Goal: Task Accomplishment & Management: Manage account settings

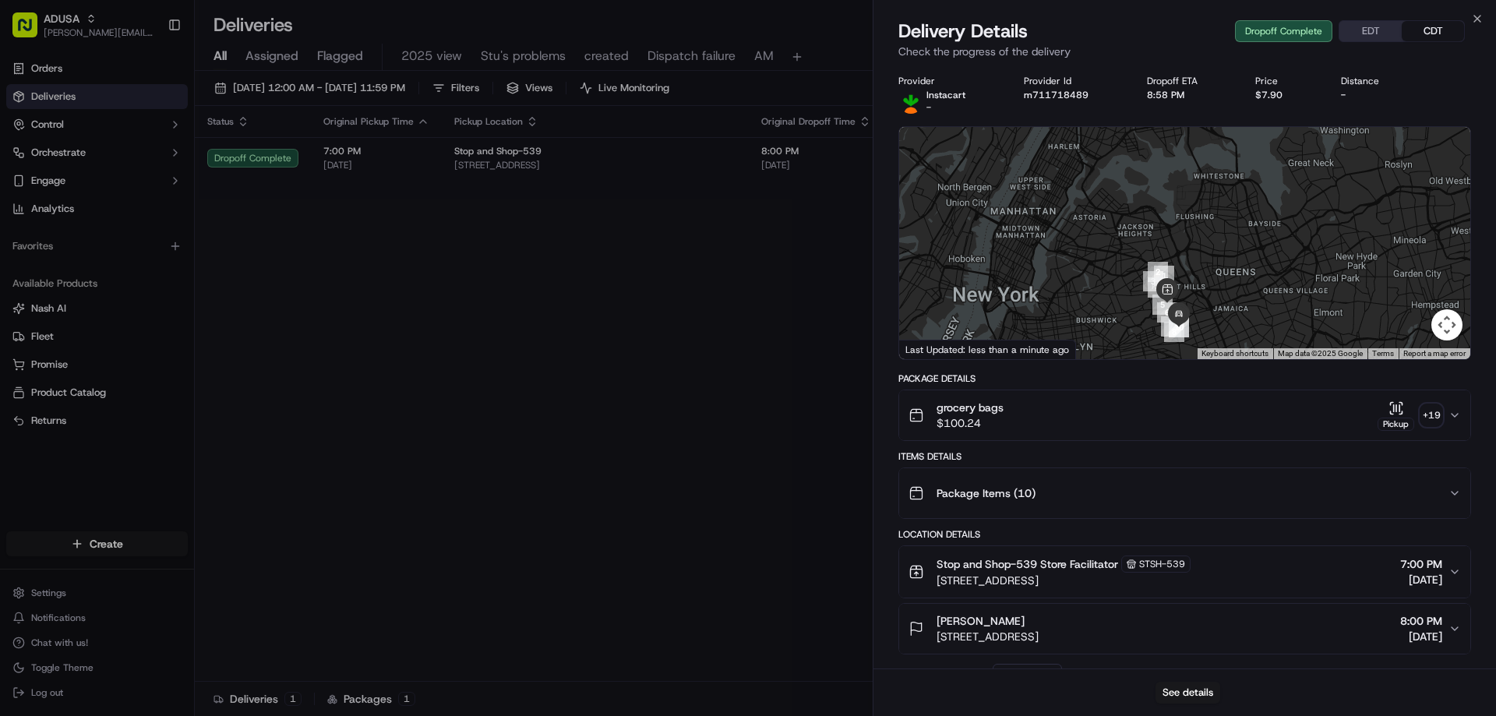
click at [1478, 20] on icon "button" at bounding box center [1477, 18] width 12 height 12
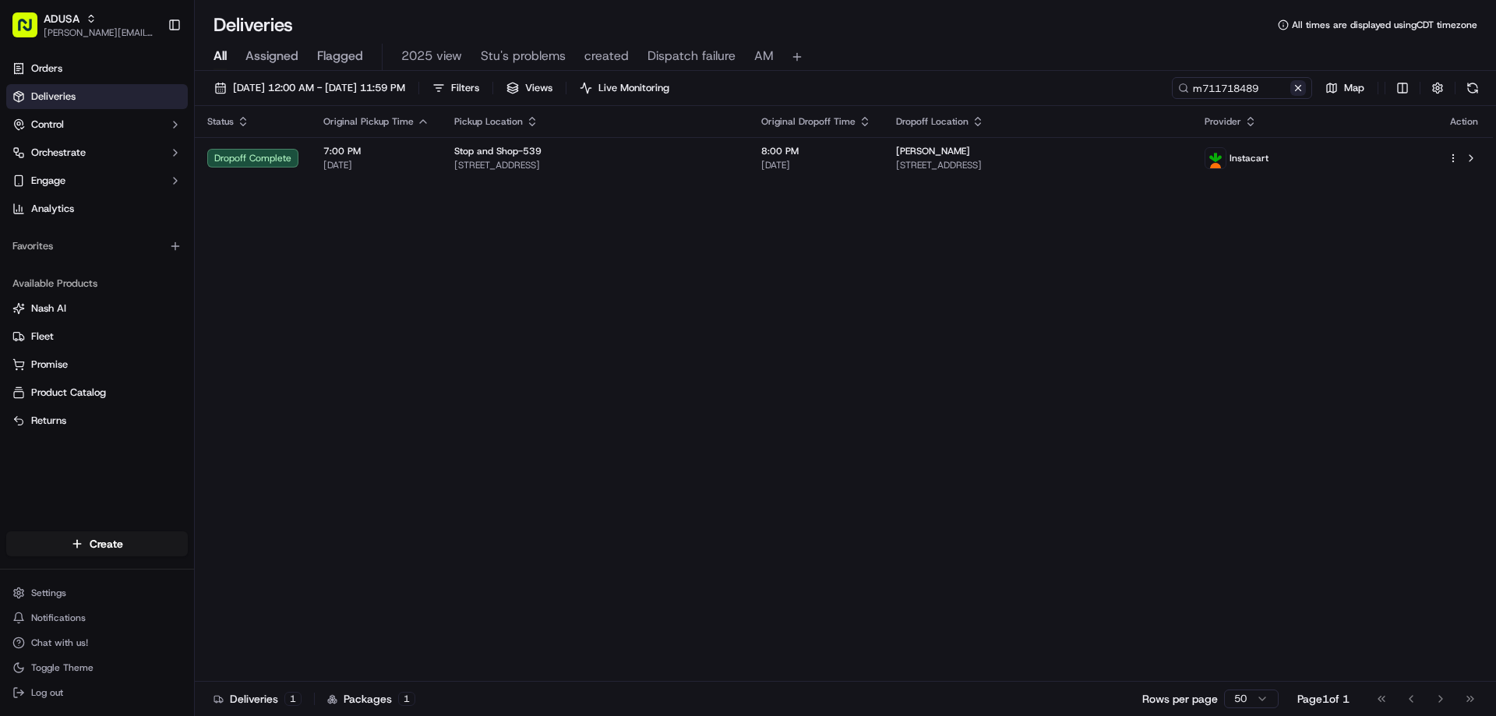
click at [1295, 90] on button at bounding box center [1299, 88] width 16 height 16
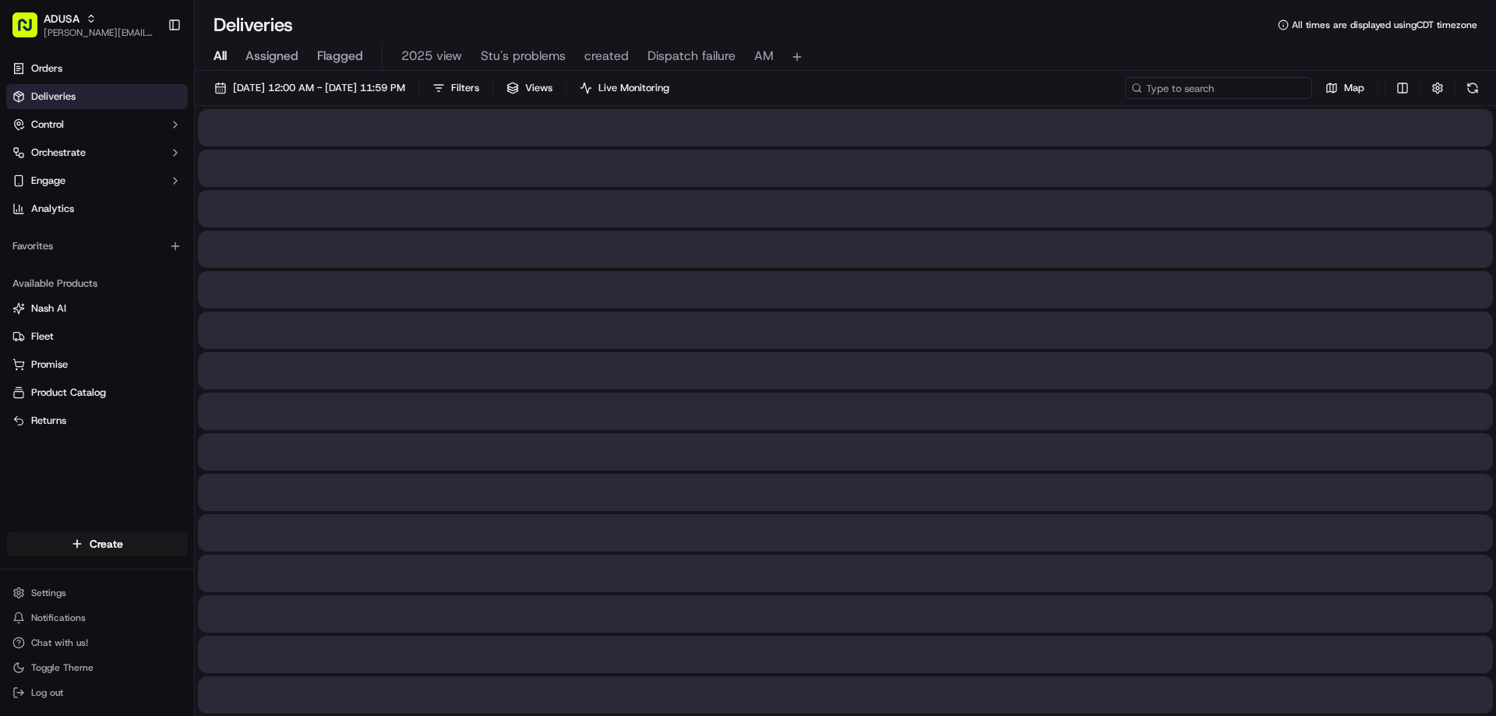
paste input "m714981055"
click at [1156, 83] on input "m714981055" at bounding box center [1218, 88] width 187 height 22
type input "m714981055"
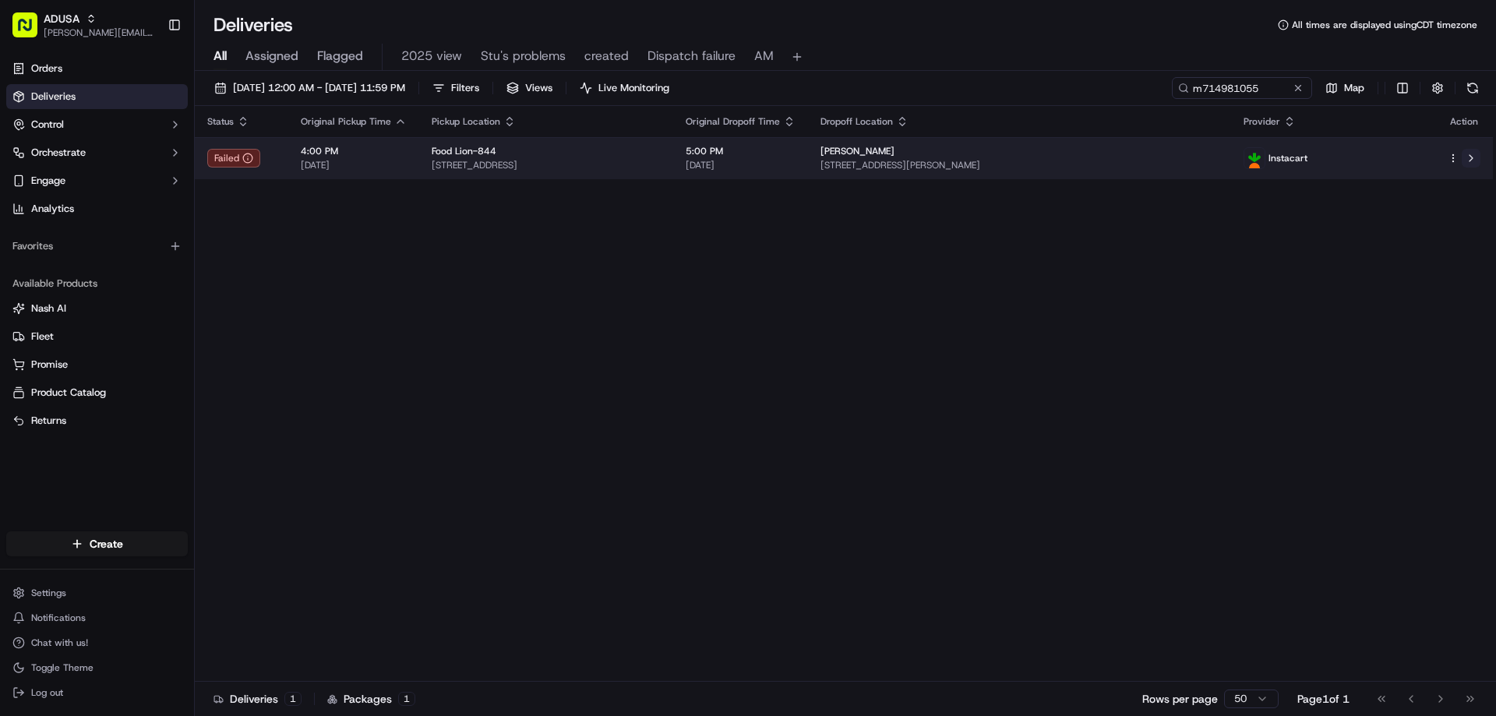
click at [1476, 157] on button at bounding box center [1471, 158] width 19 height 19
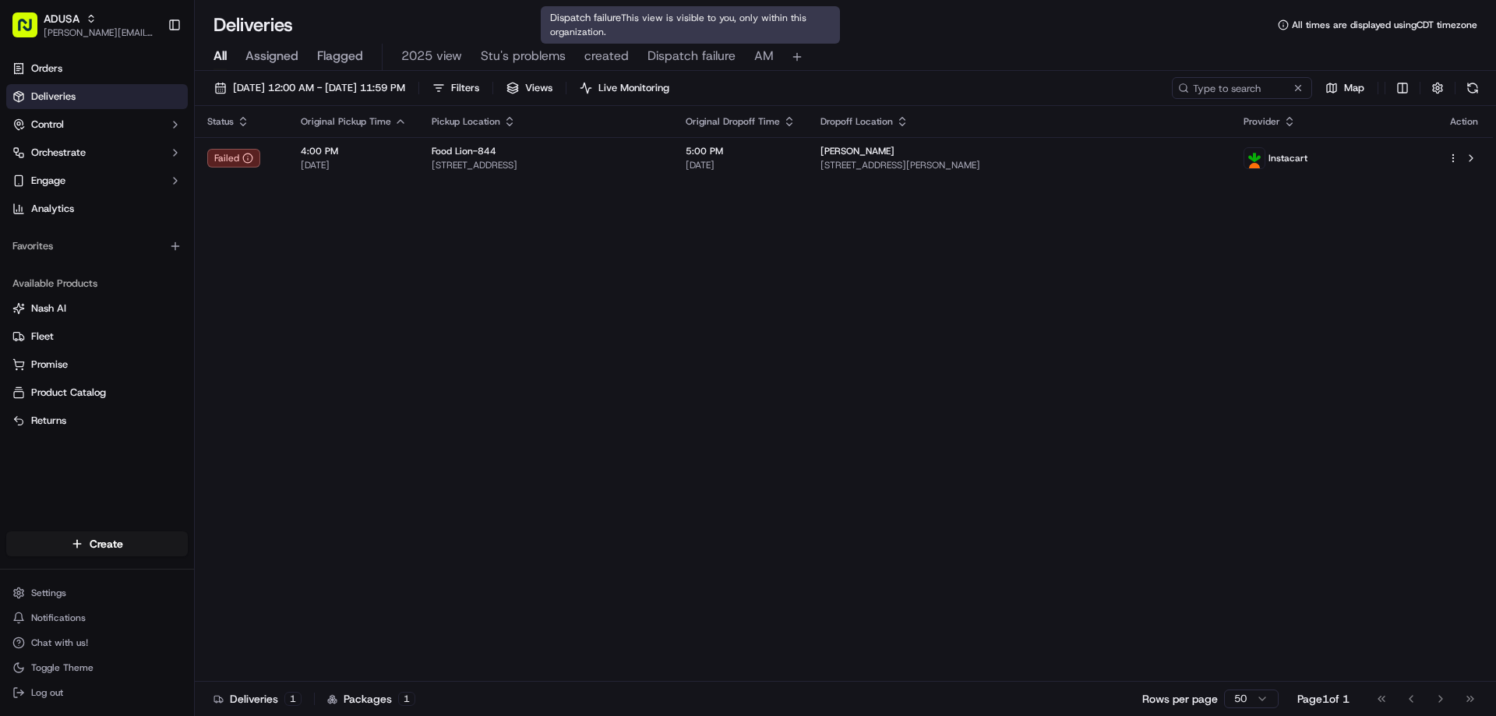
drag, startPoint x: 656, startPoint y: 60, endPoint x: 775, endPoint y: 65, distance: 118.5
click at [659, 60] on span "Dispatch failure" at bounding box center [692, 56] width 88 height 19
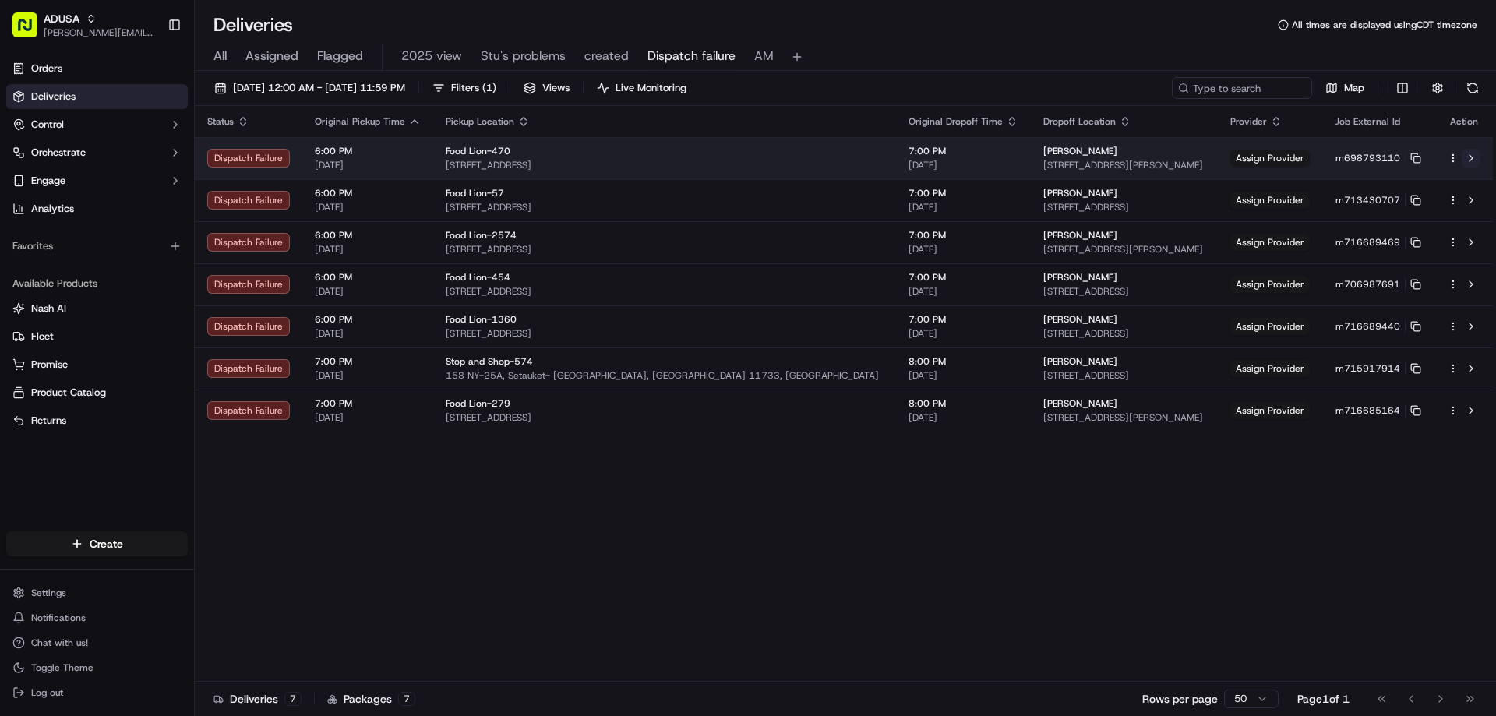
click at [1474, 155] on button at bounding box center [1471, 158] width 19 height 19
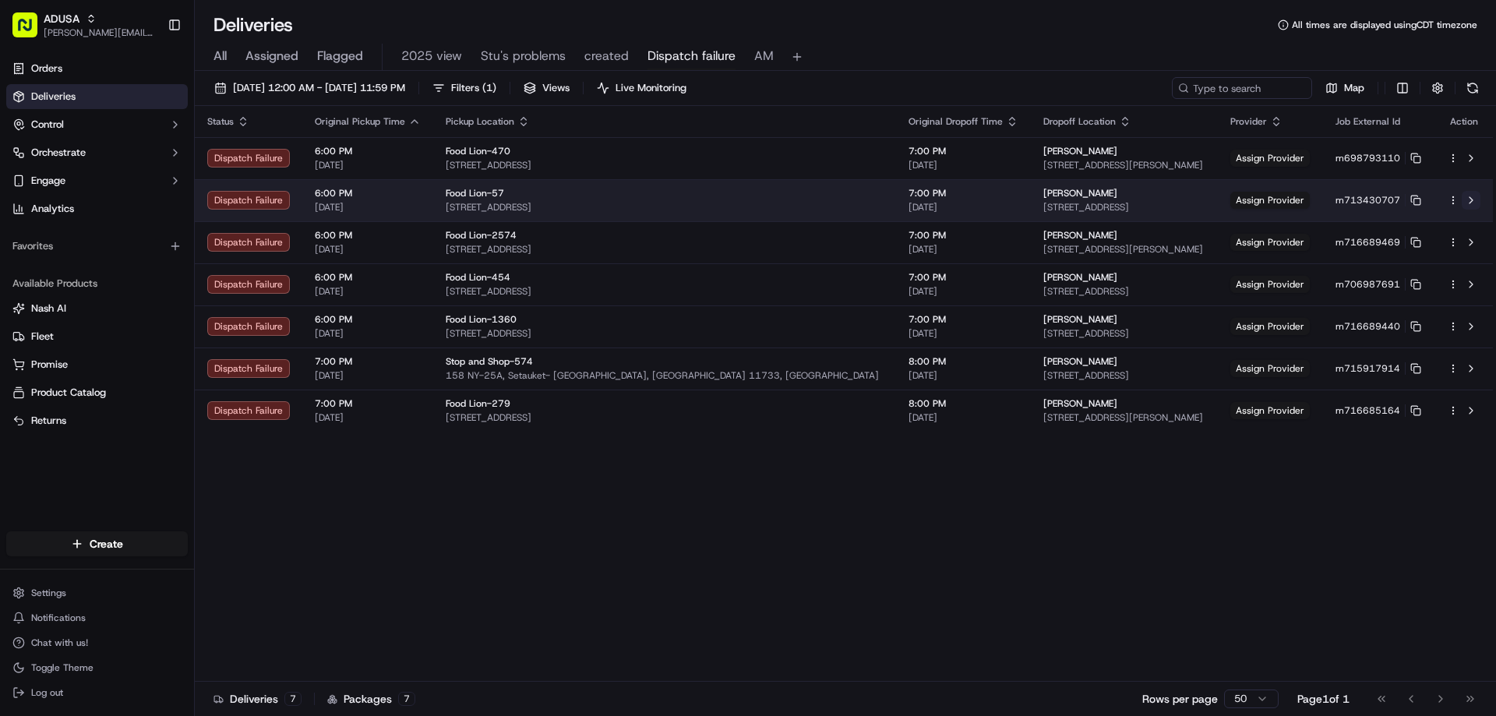
click at [1470, 202] on button at bounding box center [1471, 200] width 19 height 19
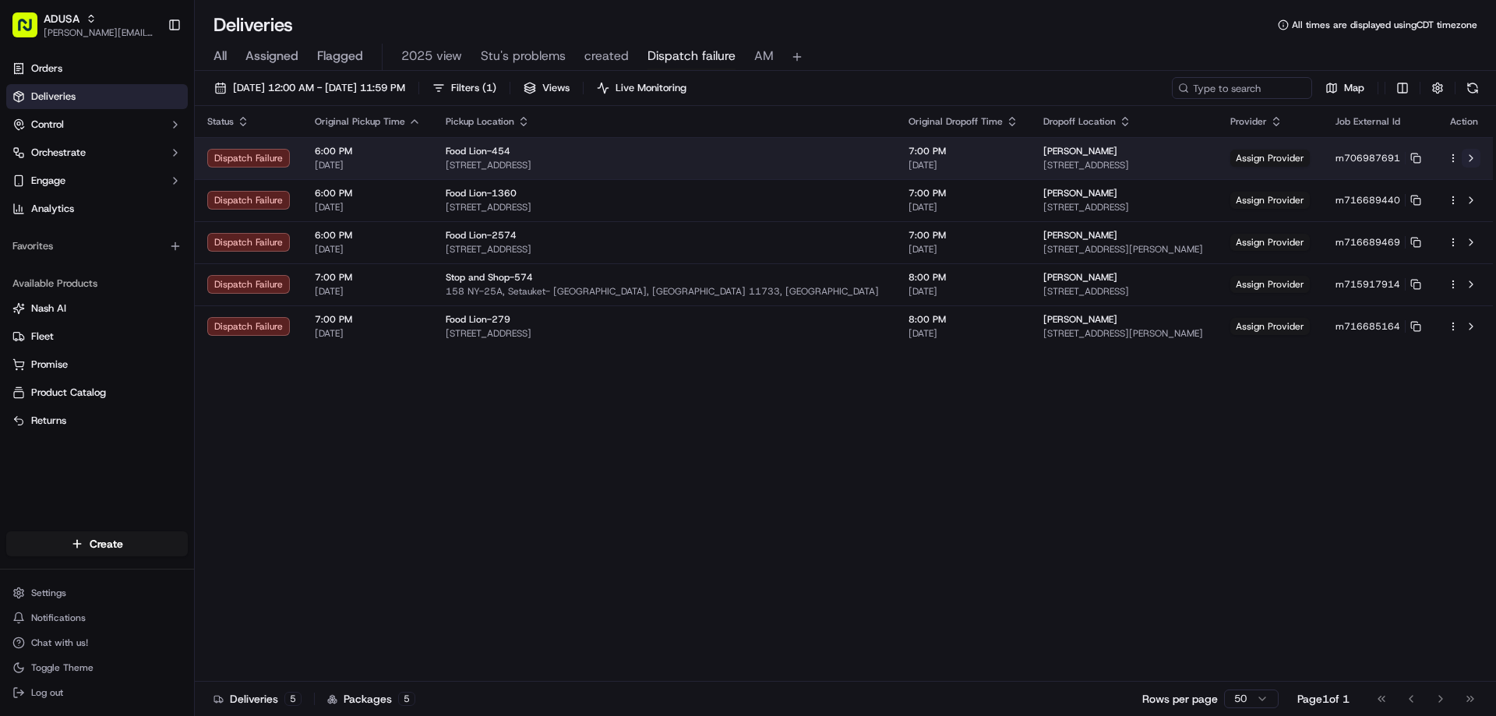
click at [1471, 155] on button at bounding box center [1471, 158] width 19 height 19
click at [1470, 156] on button at bounding box center [1471, 158] width 19 height 19
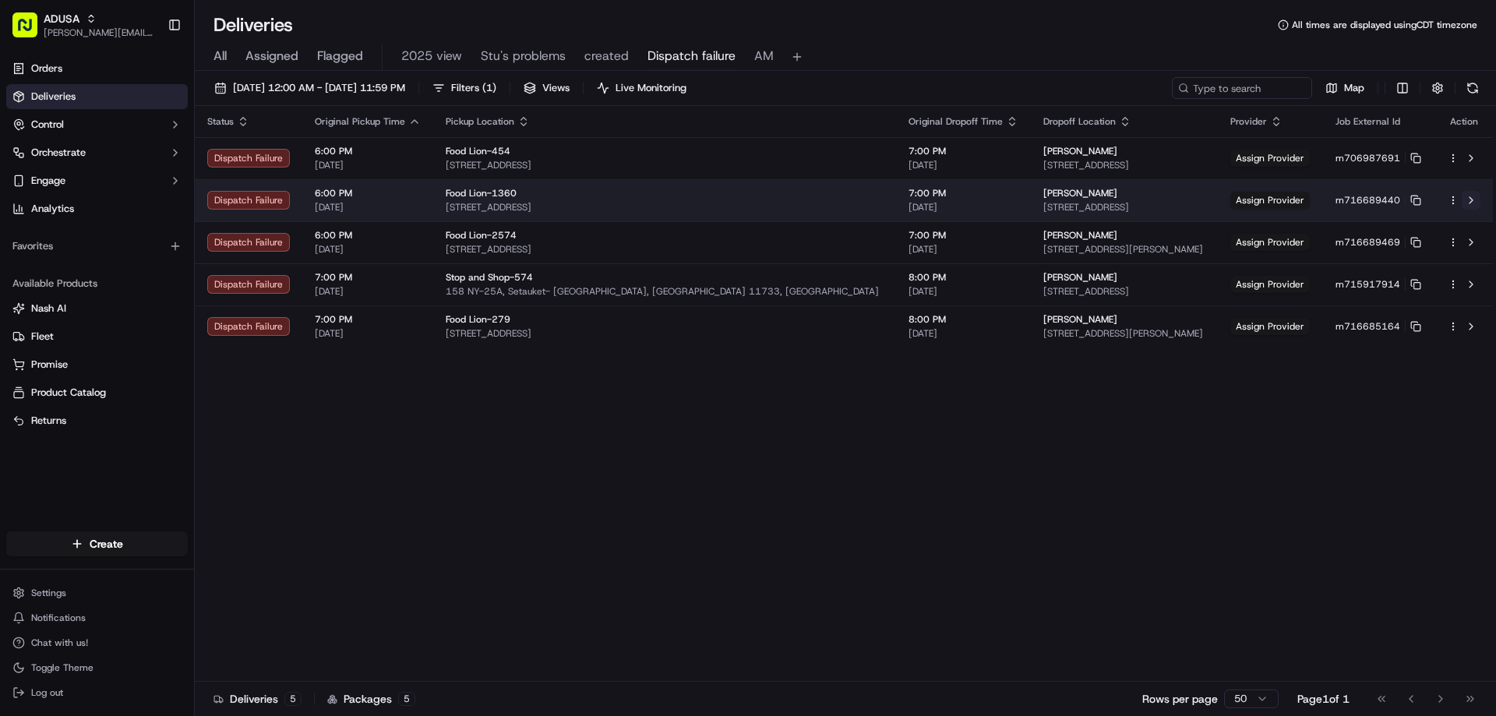
click at [1471, 203] on button at bounding box center [1471, 200] width 19 height 19
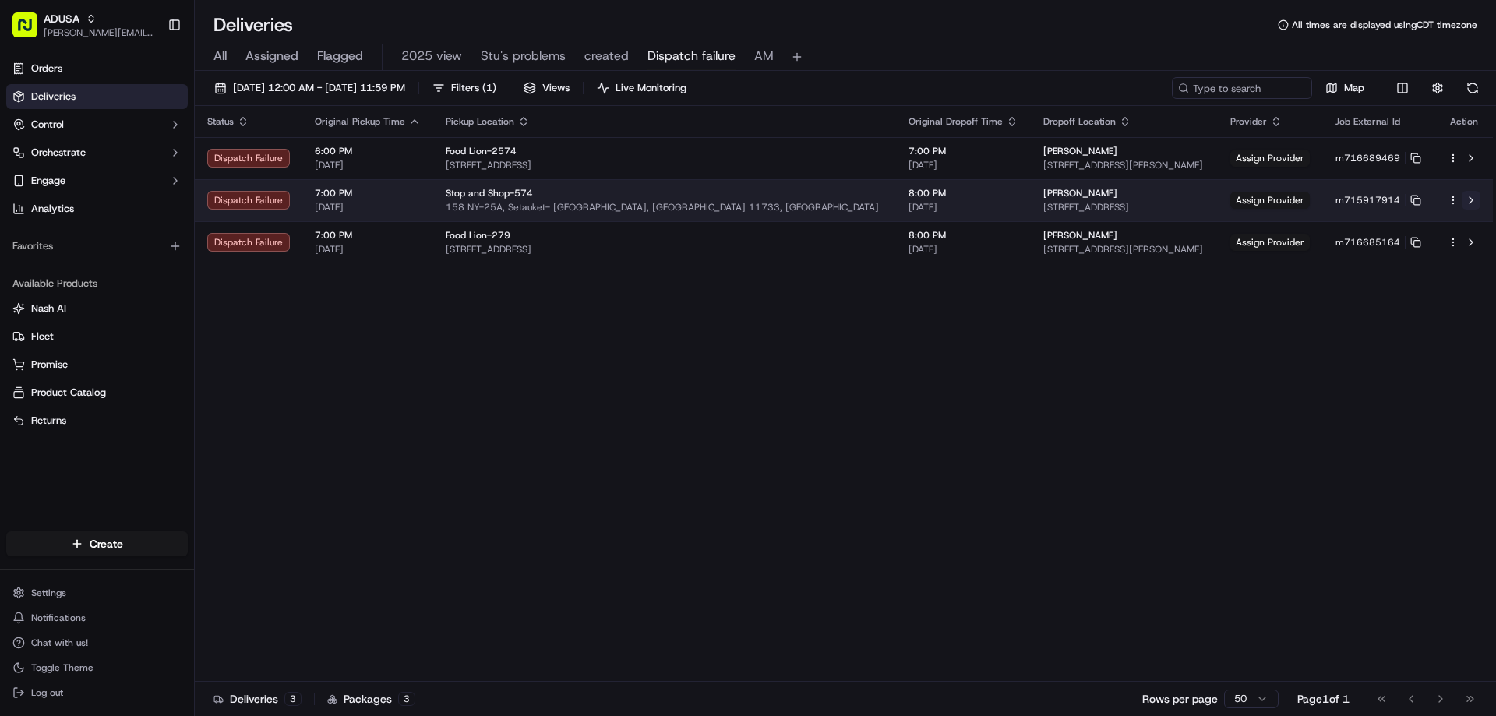
click at [1472, 202] on button at bounding box center [1471, 200] width 19 height 19
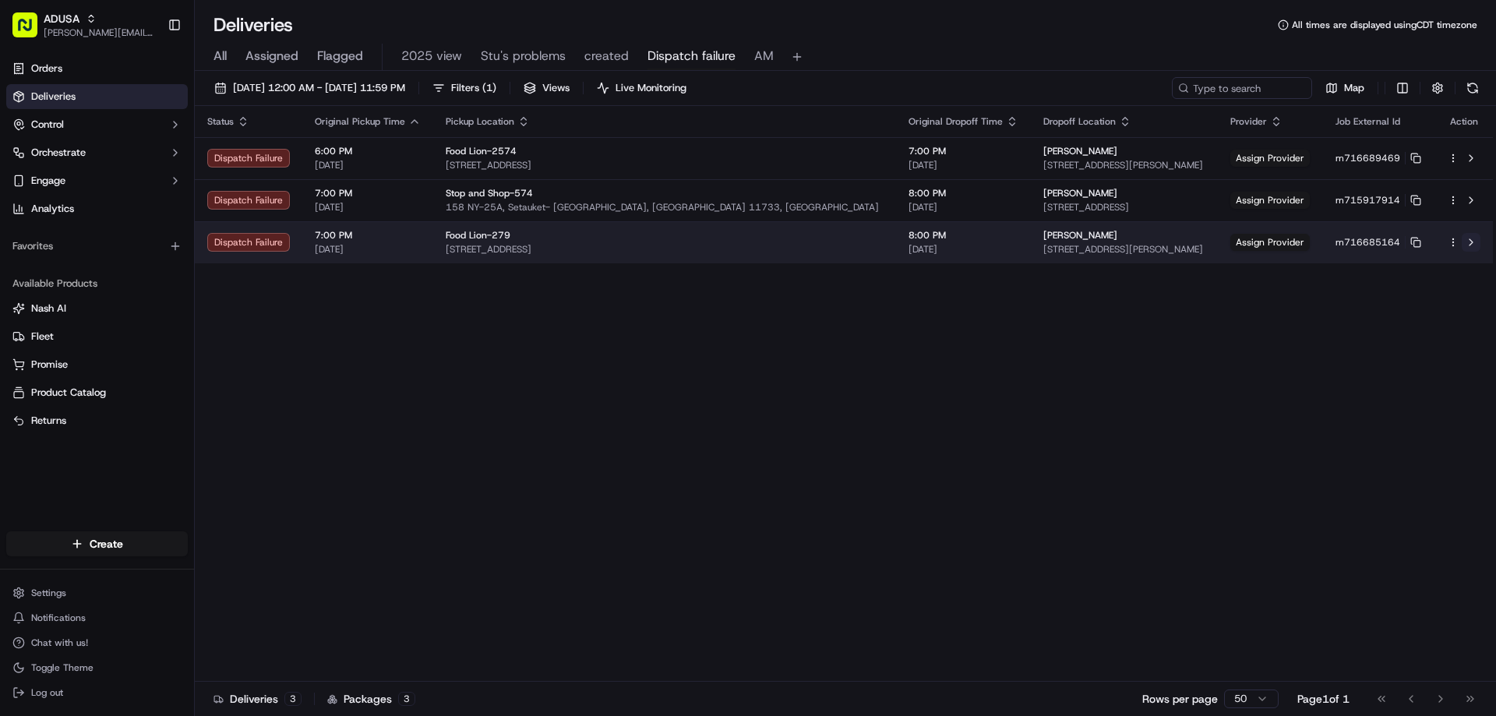
click at [1469, 242] on button at bounding box center [1471, 242] width 19 height 19
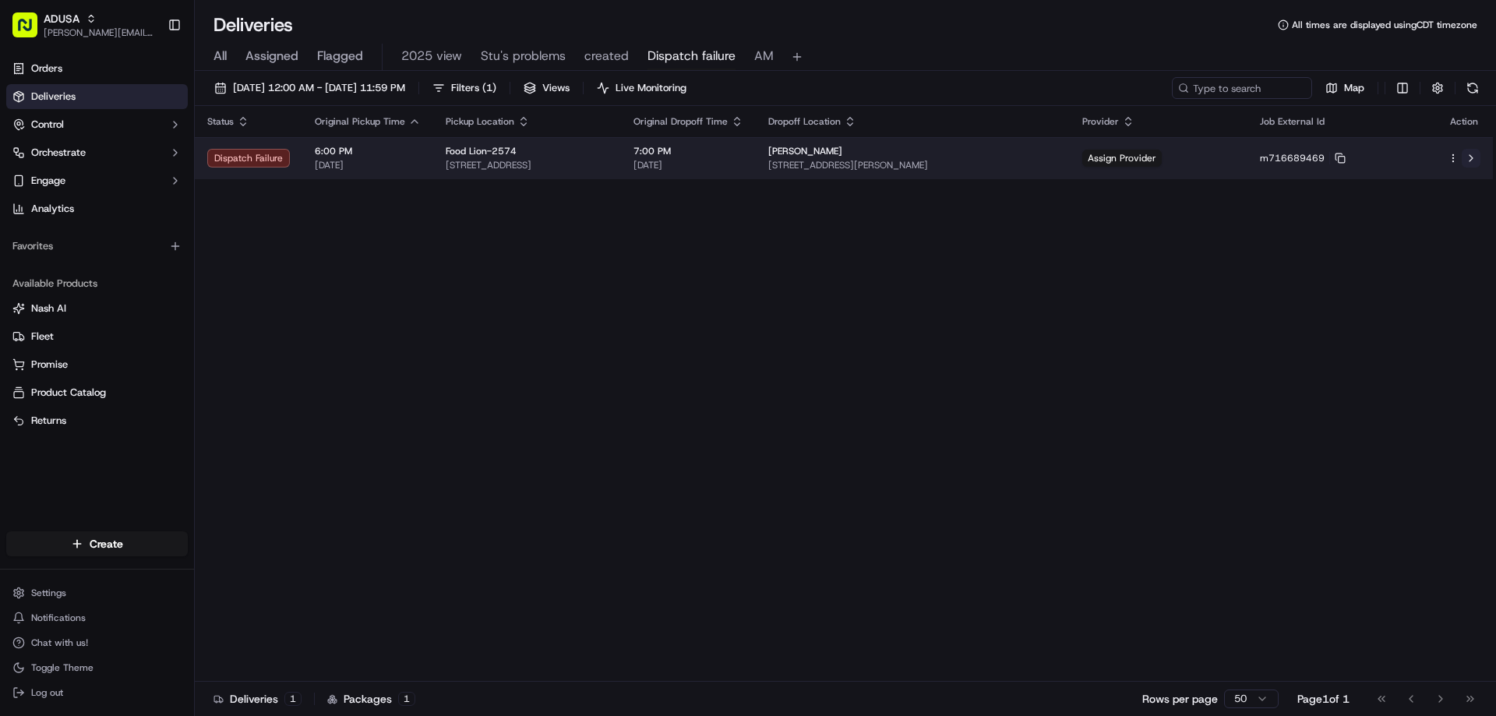
click at [1473, 154] on button at bounding box center [1471, 158] width 19 height 19
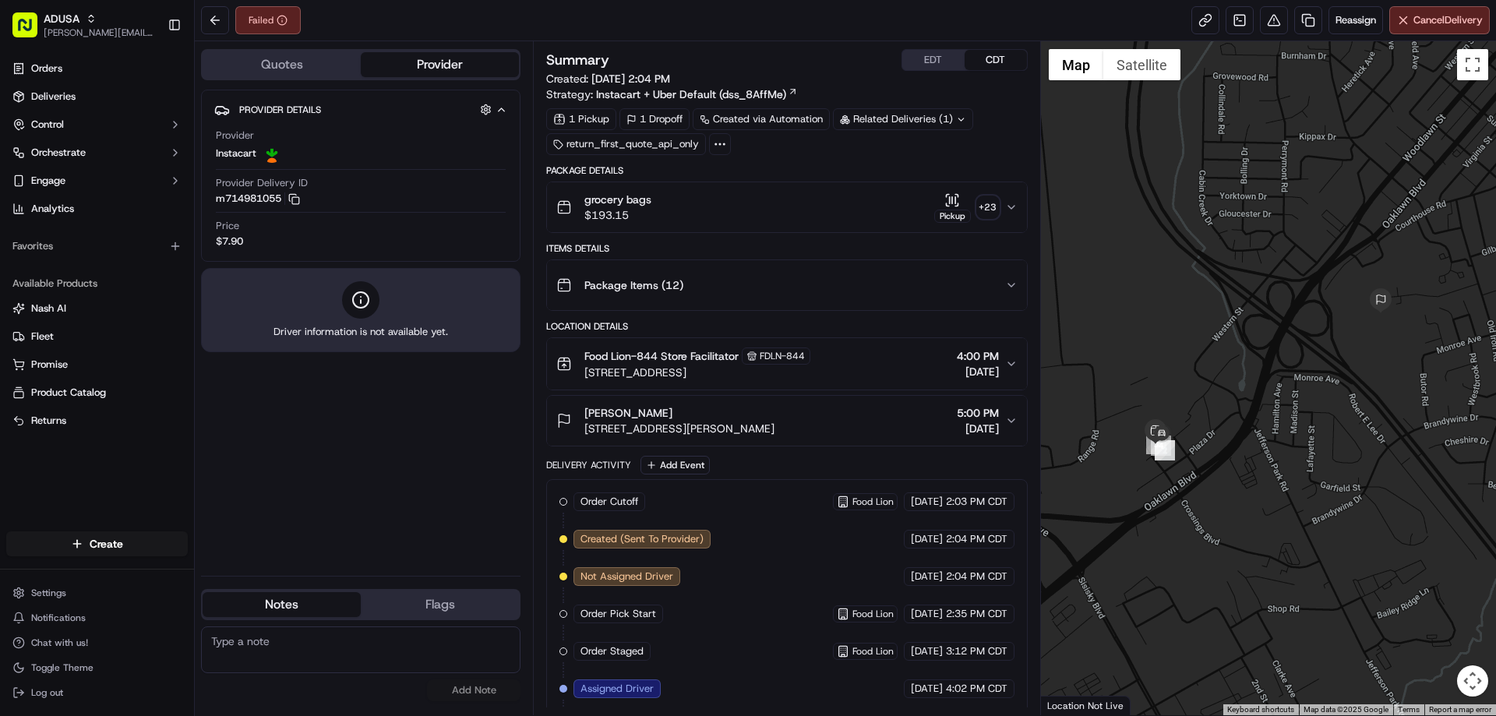
paste textarea "Cancelled by gig partner; no driver acceptance"
type textarea "Cancelled by gig partner; no driver acceptance"
click at [490, 694] on button "Add Note" at bounding box center [474, 691] width 94 height 22
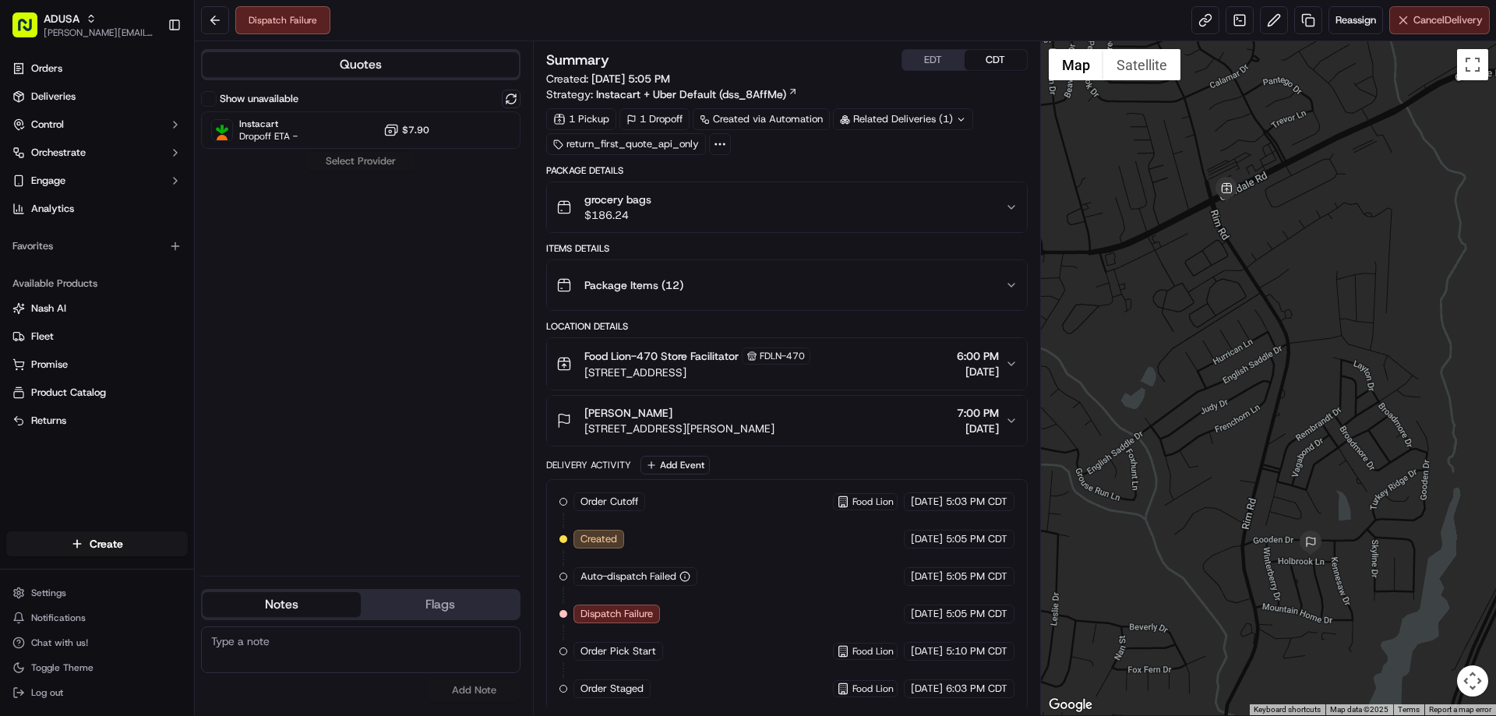
click at [1436, 20] on span "Cancel Delivery" at bounding box center [1448, 20] width 69 height 14
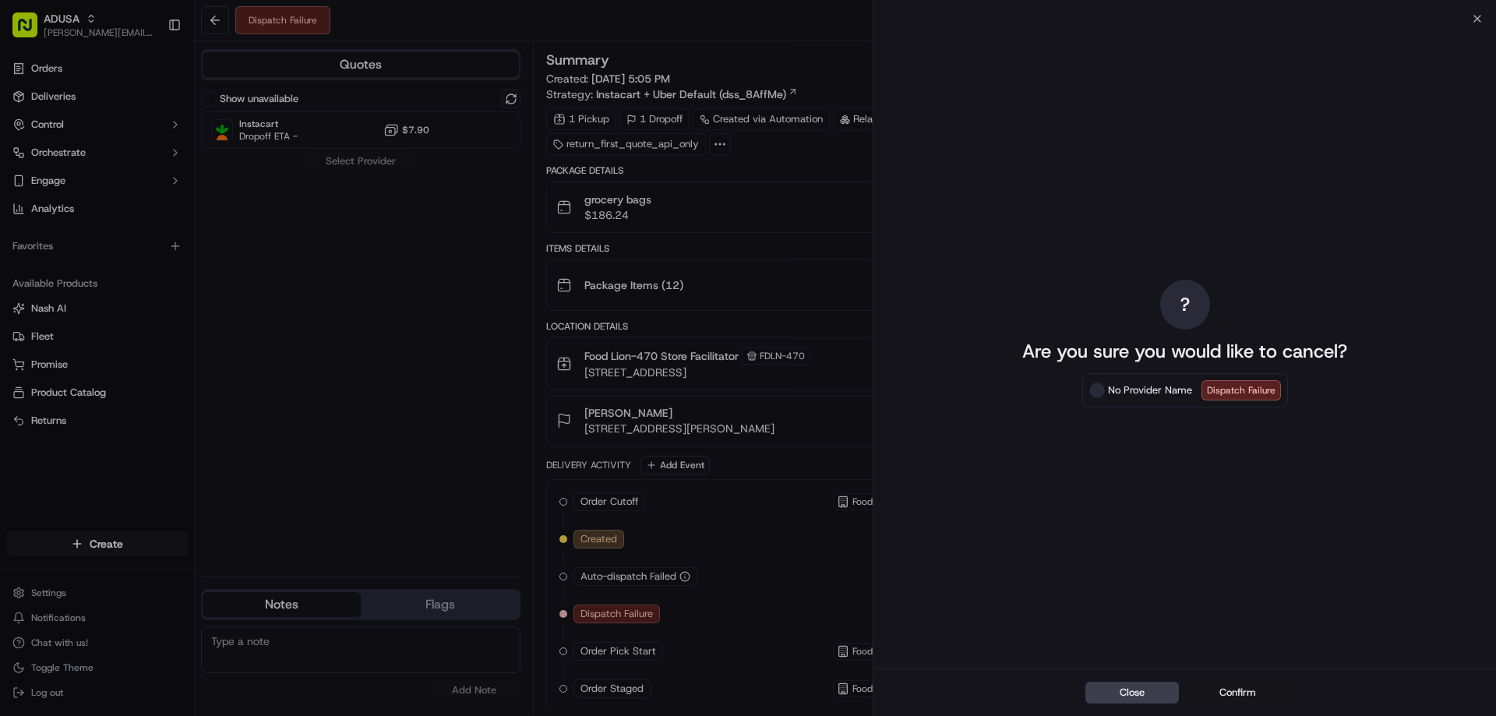
click at [1228, 683] on div "Close Confirm" at bounding box center [1185, 693] width 623 height 48
click at [1227, 689] on button "Confirm" at bounding box center [1239, 693] width 94 height 22
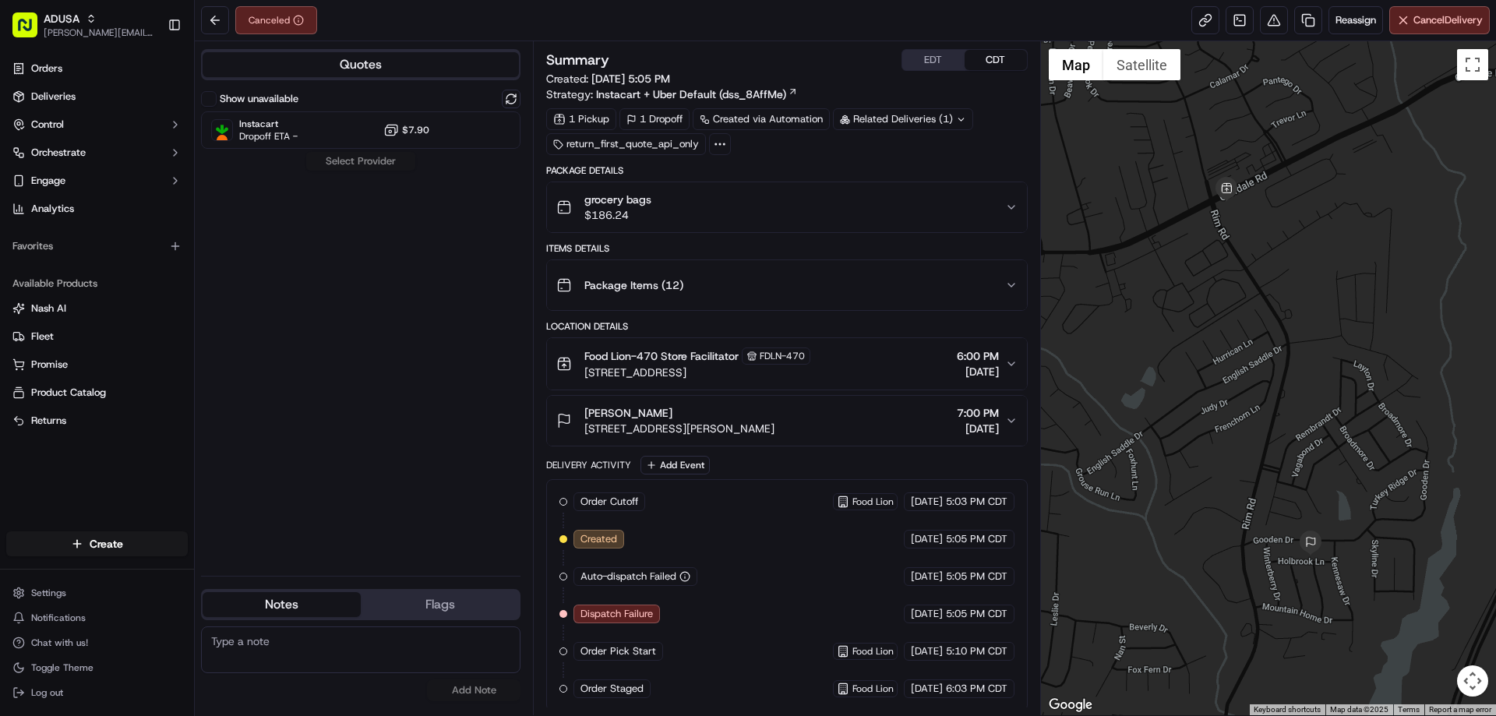
click at [235, 649] on textarea at bounding box center [361, 650] width 320 height 47
drag, startPoint x: 356, startPoint y: 643, endPoint x: 213, endPoint y: 643, distance: 143.4
click at [213, 643] on textarea "Cust picked up their order" at bounding box center [361, 650] width 320 height 47
type textarea "Cust picked up their order"
click at [481, 690] on button "Add Note" at bounding box center [474, 691] width 94 height 22
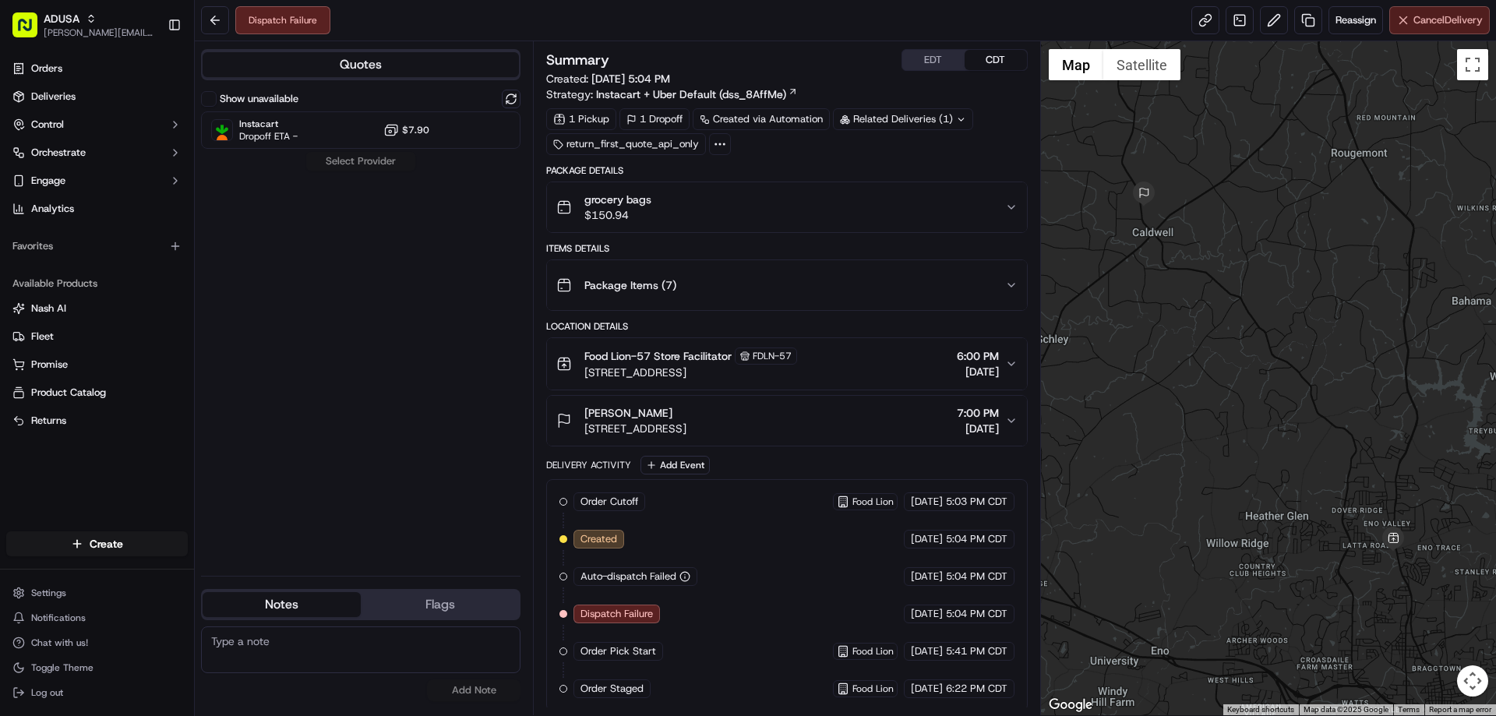
click at [1414, 24] on span "Cancel Delivery" at bounding box center [1448, 20] width 69 height 14
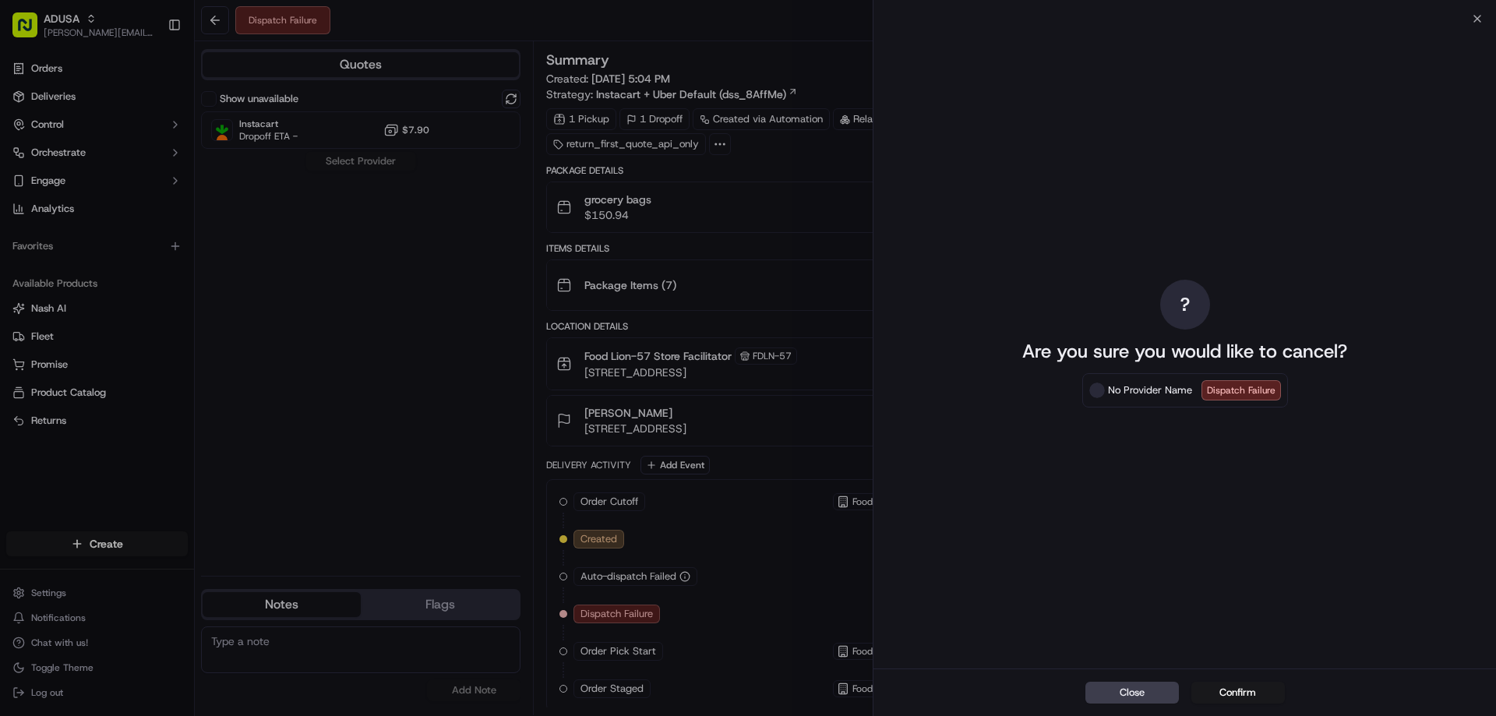
drag, startPoint x: 1245, startPoint y: 693, endPoint x: 863, endPoint y: 674, distance: 382.3
click at [1223, 691] on button "Confirm" at bounding box center [1239, 693] width 94 height 22
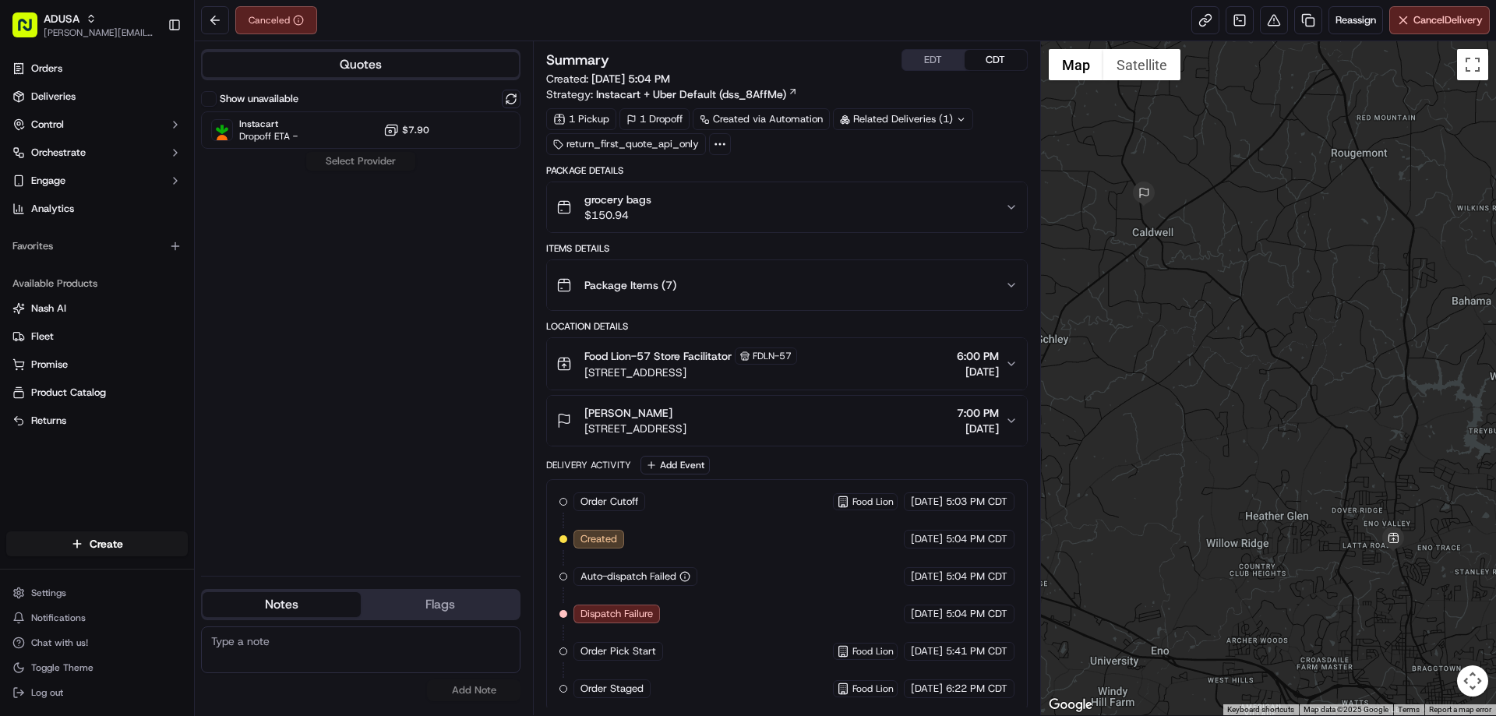
paste textarea "Cust picked up their order"
type textarea "Cust picked up their order"
click at [478, 692] on button "Add Note" at bounding box center [474, 691] width 94 height 22
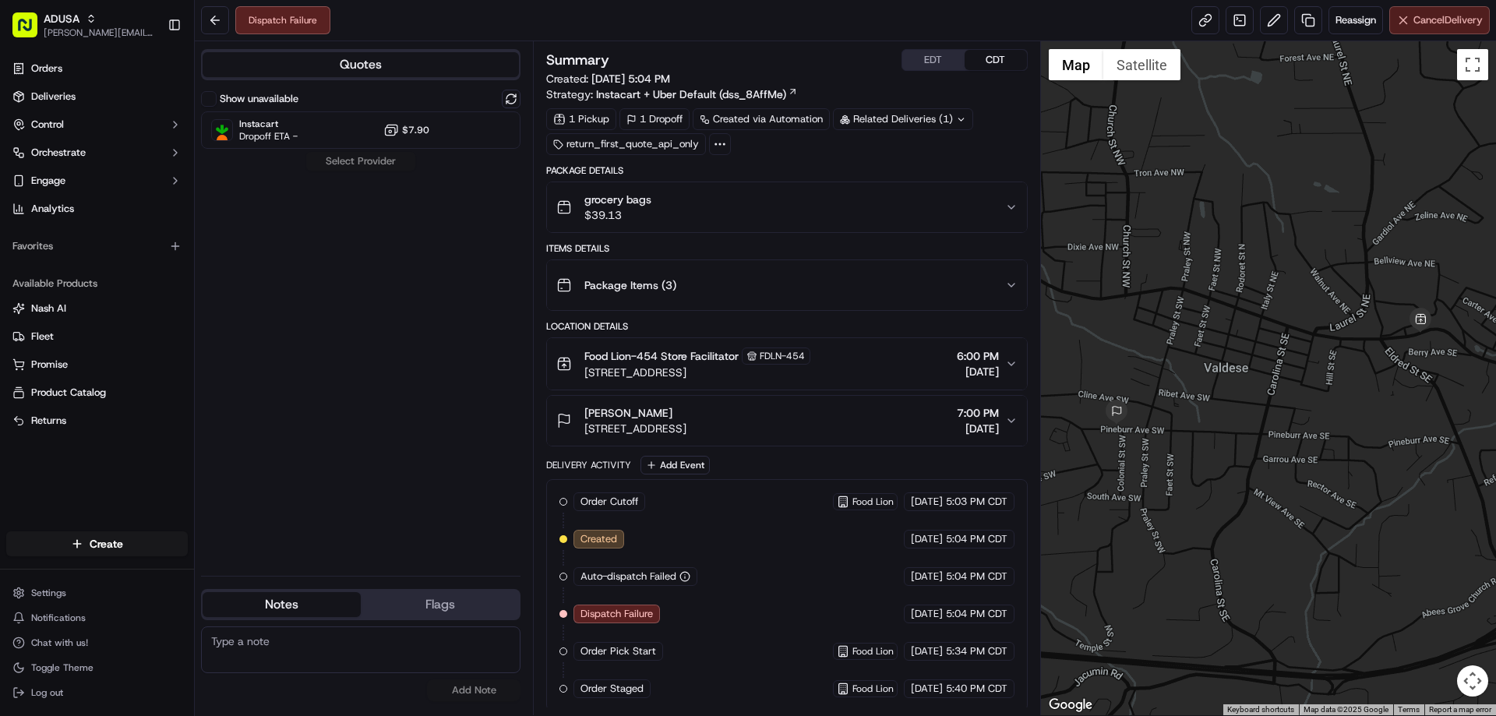
click at [1430, 23] on span "Cancel Delivery" at bounding box center [1448, 20] width 69 height 14
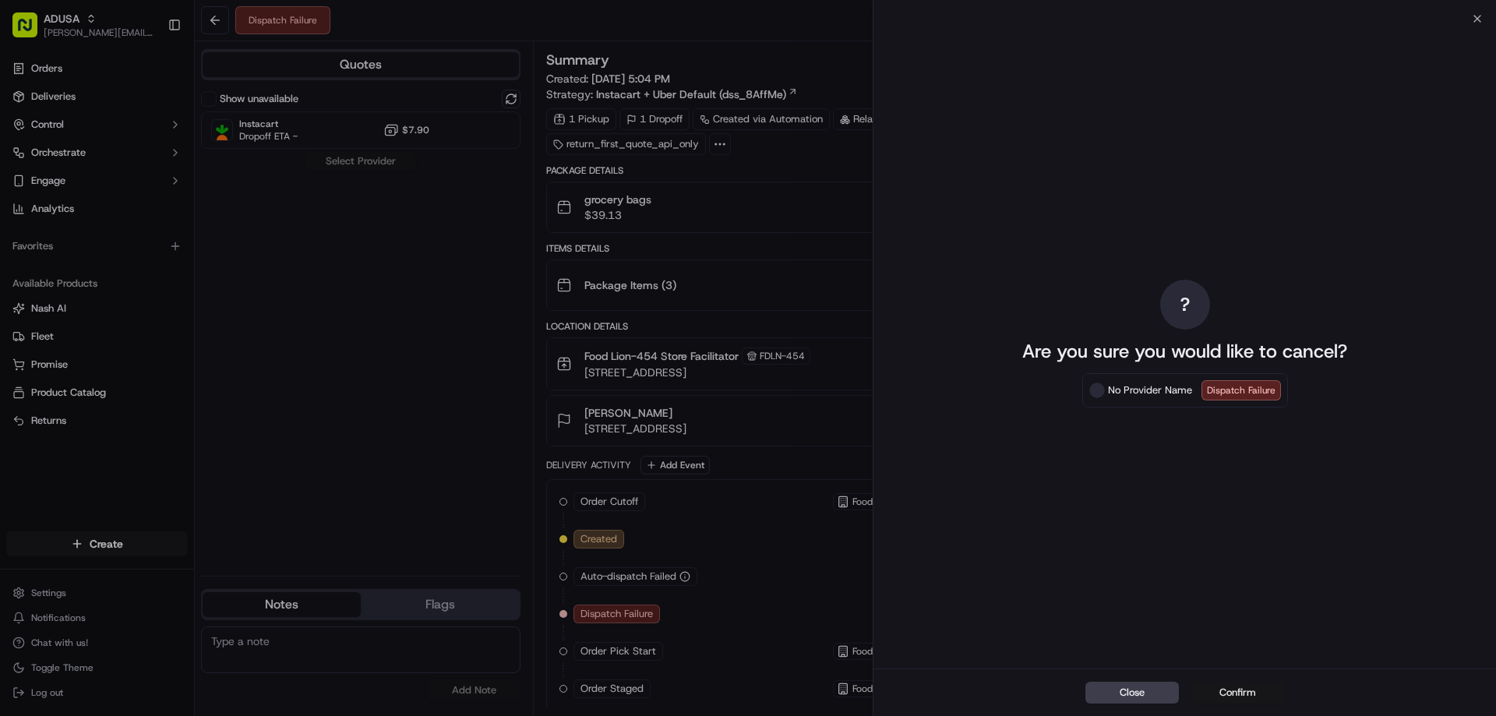
click at [1229, 693] on button "Confirm" at bounding box center [1239, 693] width 94 height 22
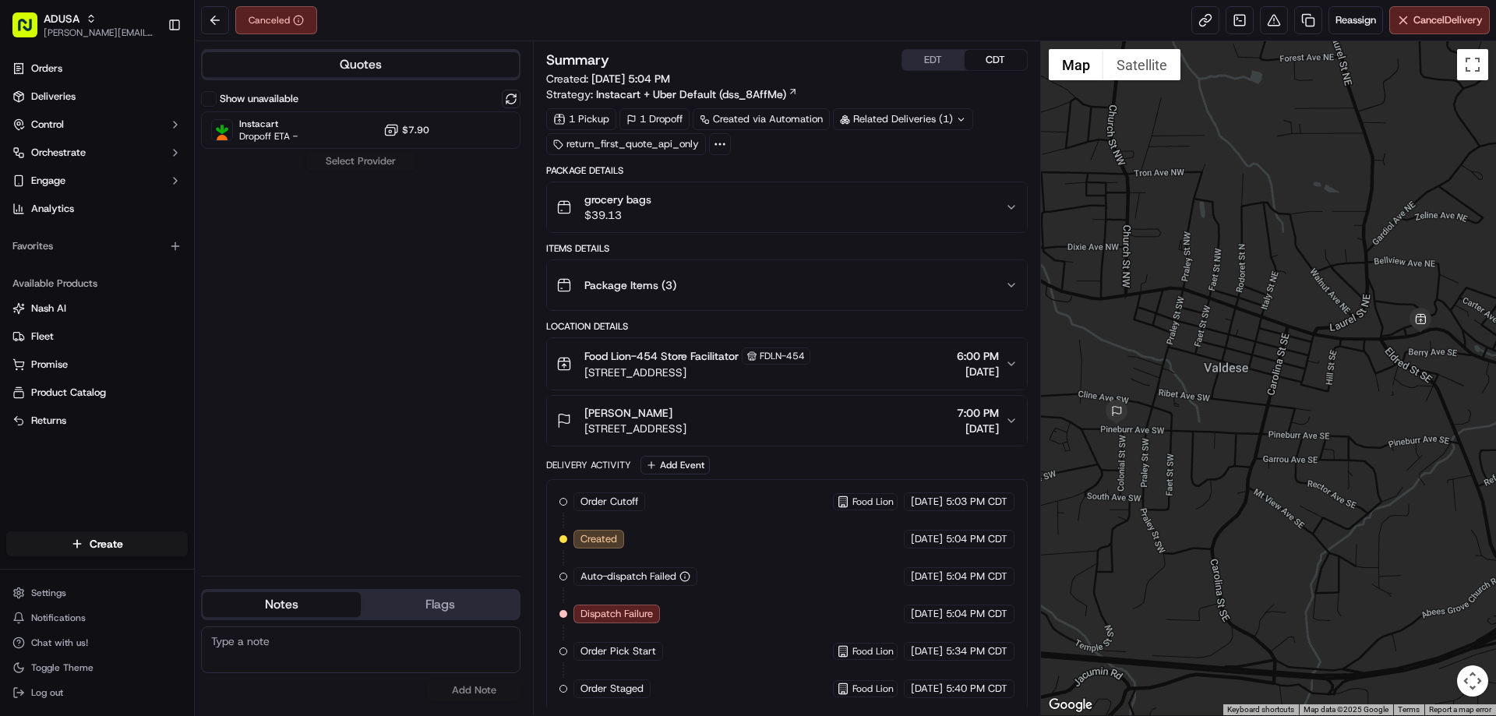
paste textarea "Cust picked up their order"
type textarea "Cust picked up their order"
click at [463, 692] on button "Add Note" at bounding box center [474, 691] width 94 height 22
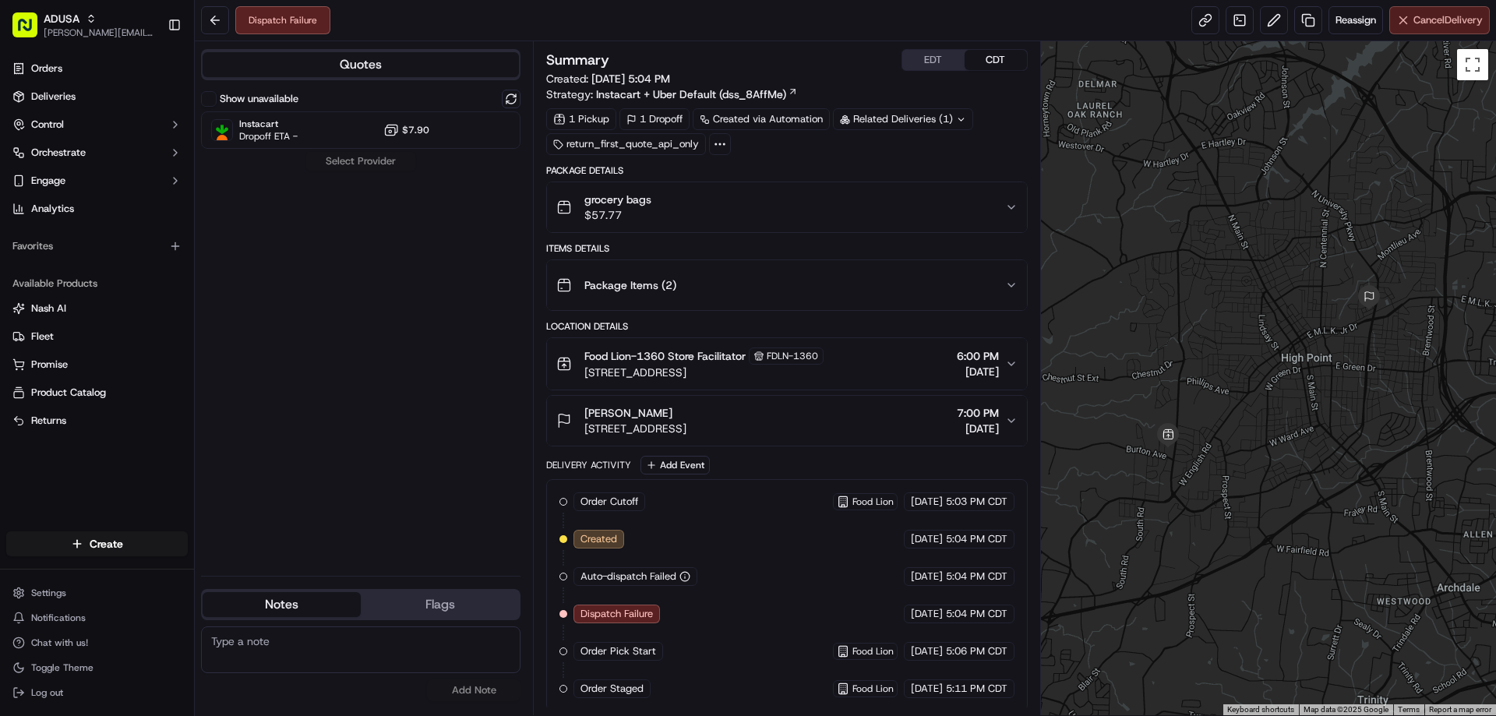
click at [1403, 11] on button "Cancel Delivery" at bounding box center [1440, 20] width 101 height 28
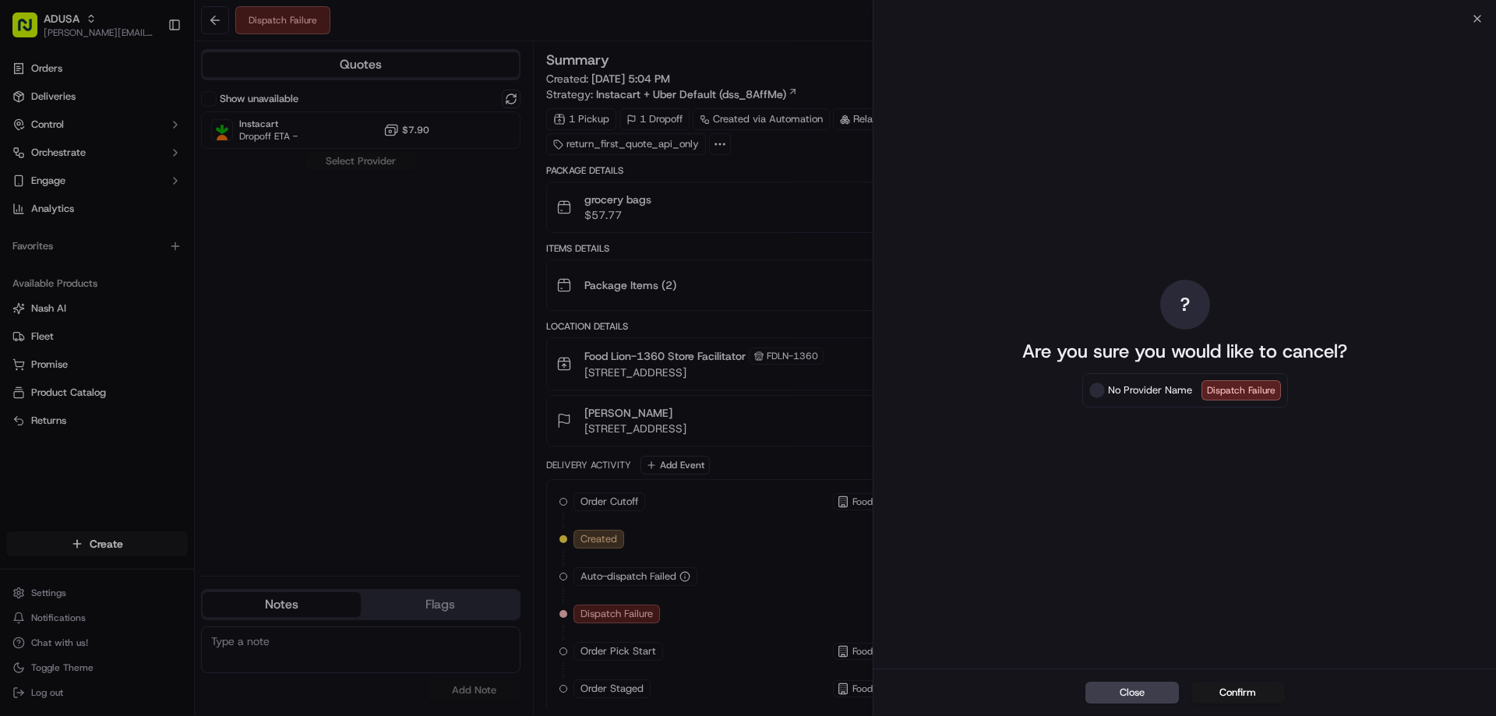
click at [1232, 694] on button "Confirm" at bounding box center [1239, 693] width 94 height 22
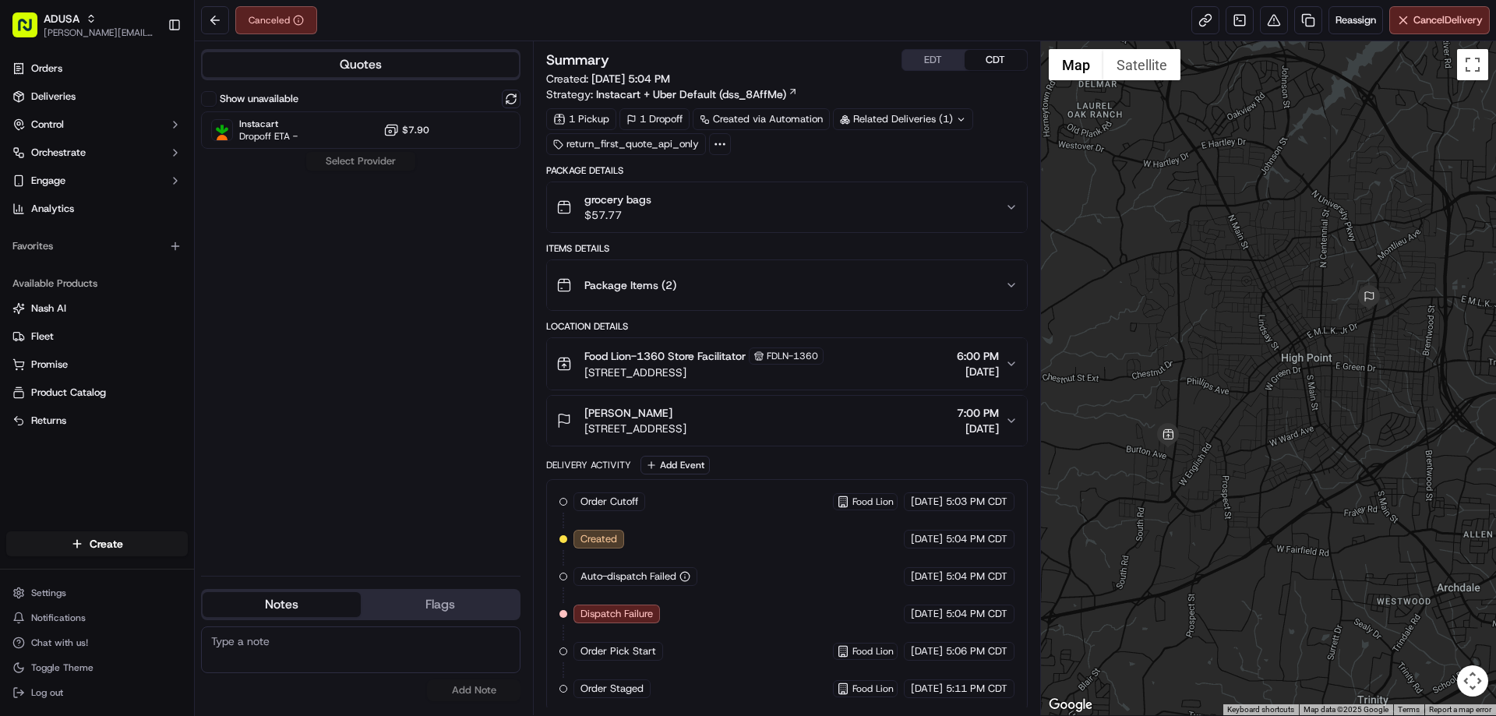
paste textarea "Cust picked up their order"
type textarea "Cust picked up their order"
click at [475, 687] on button "Add Note" at bounding box center [474, 691] width 94 height 22
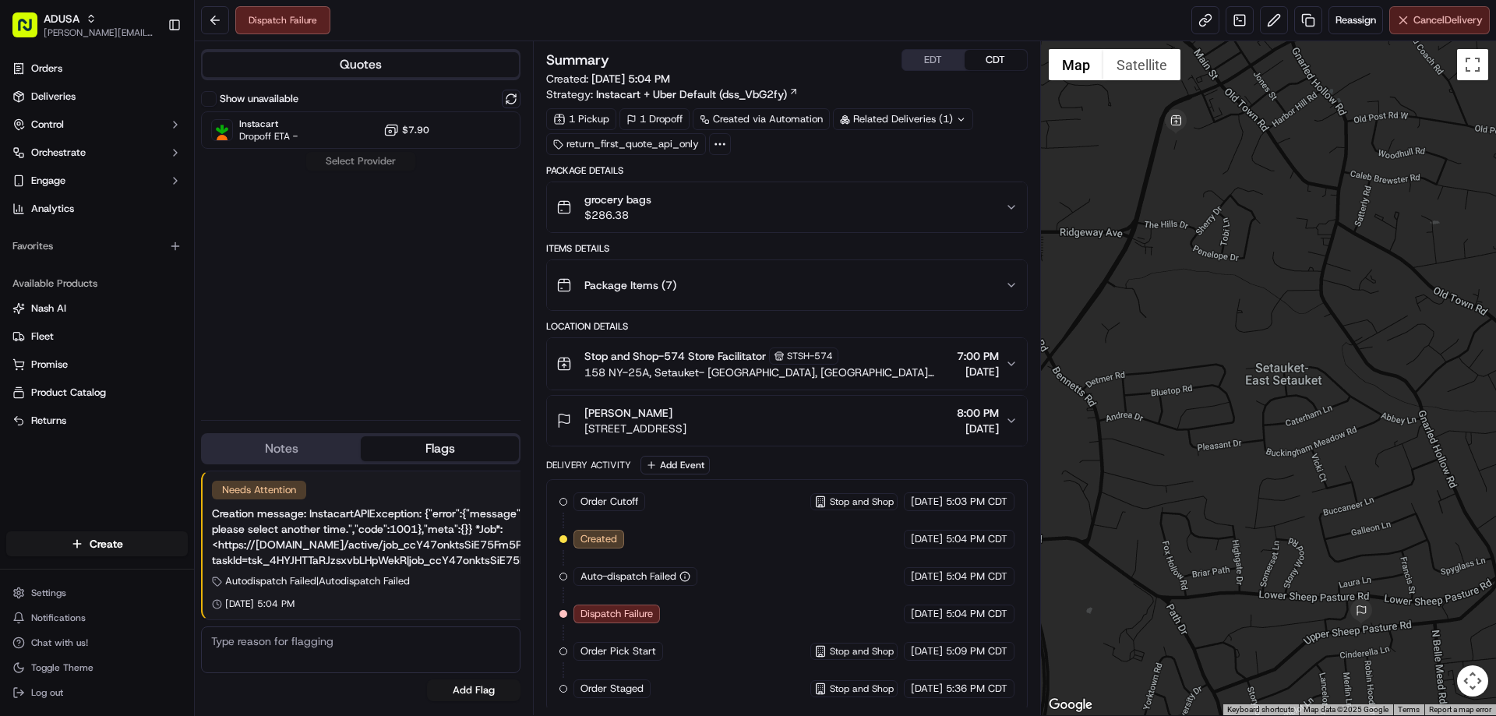
click at [1420, 23] on span "Cancel Delivery" at bounding box center [1448, 20] width 69 height 14
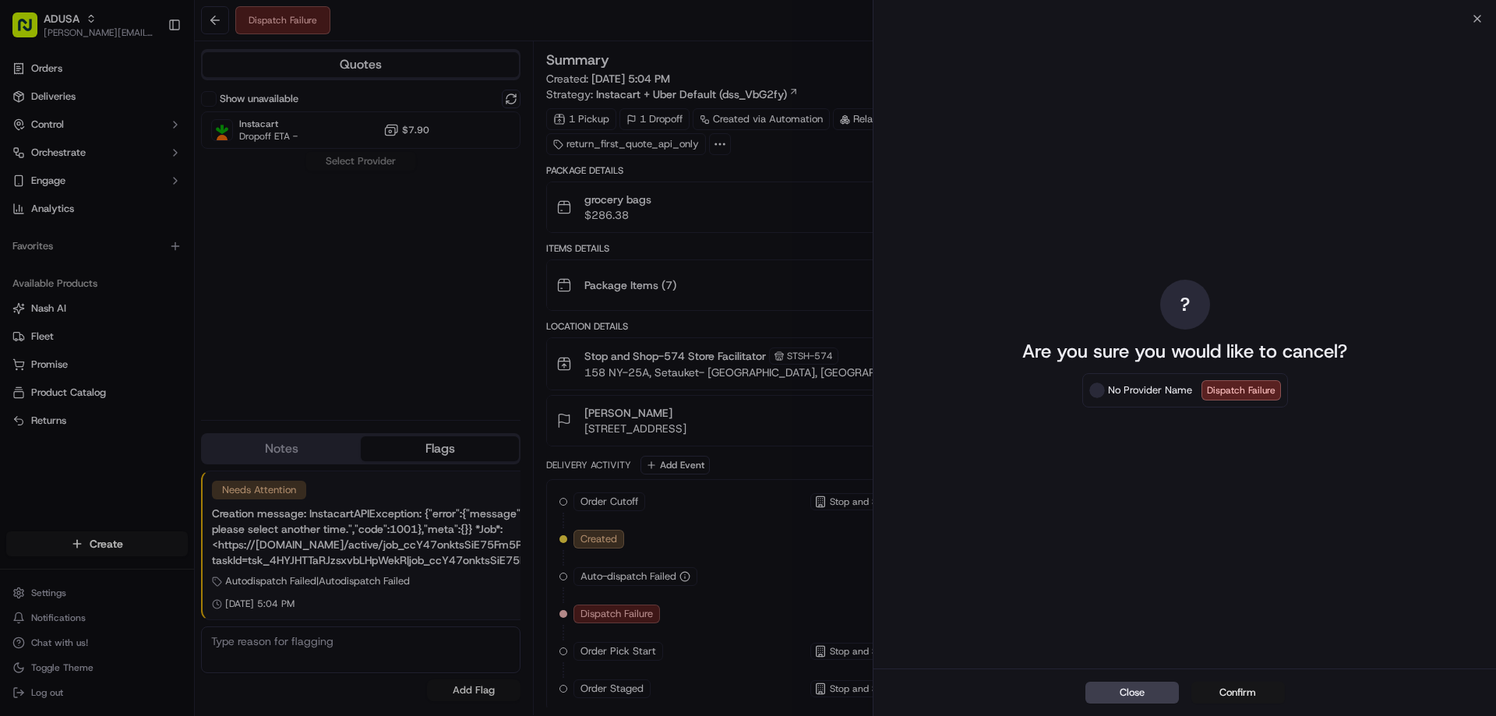
click at [1248, 696] on button "Confirm" at bounding box center [1239, 693] width 94 height 22
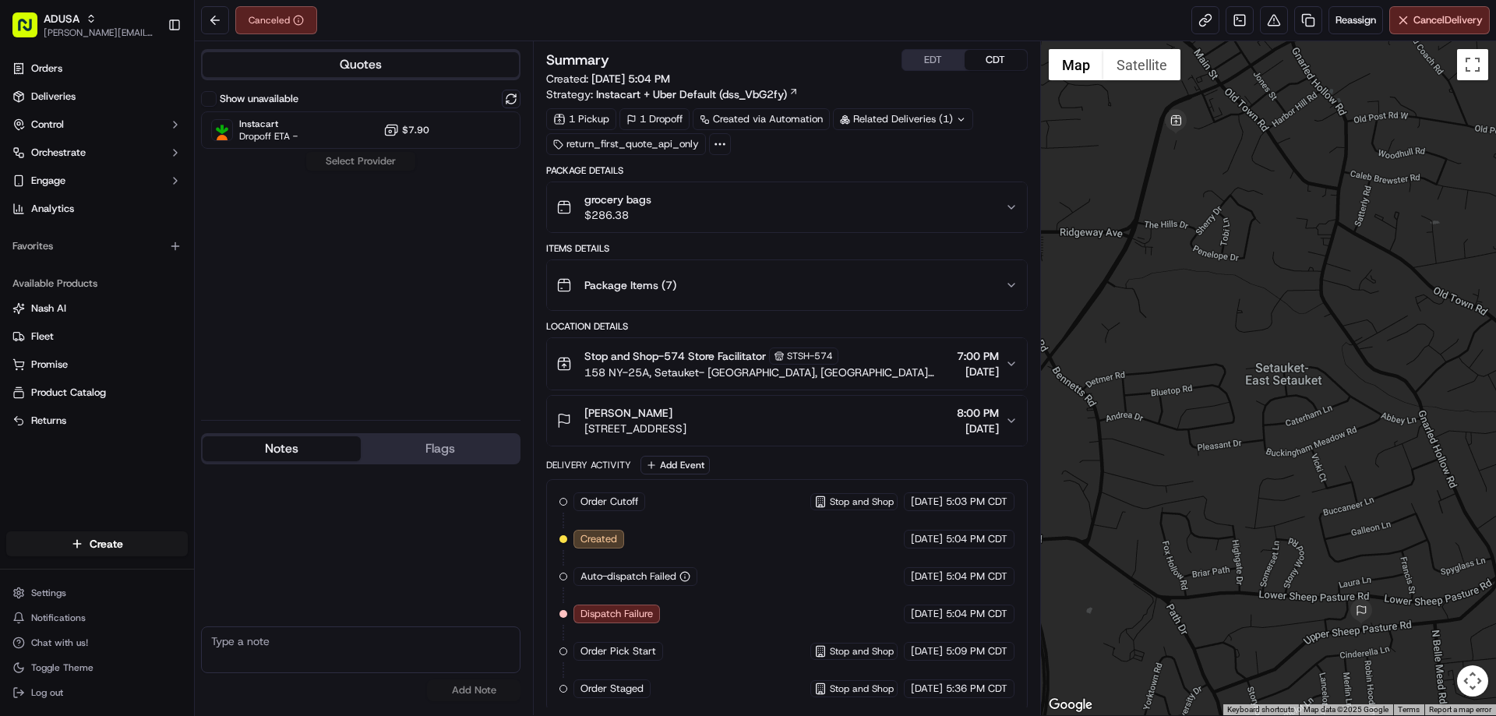
click at [306, 439] on button "Notes" at bounding box center [282, 448] width 158 height 25
paste textarea "Cust picked up their order"
type textarea "Cust picked up their order"
click at [487, 690] on button "Add Note" at bounding box center [474, 691] width 94 height 22
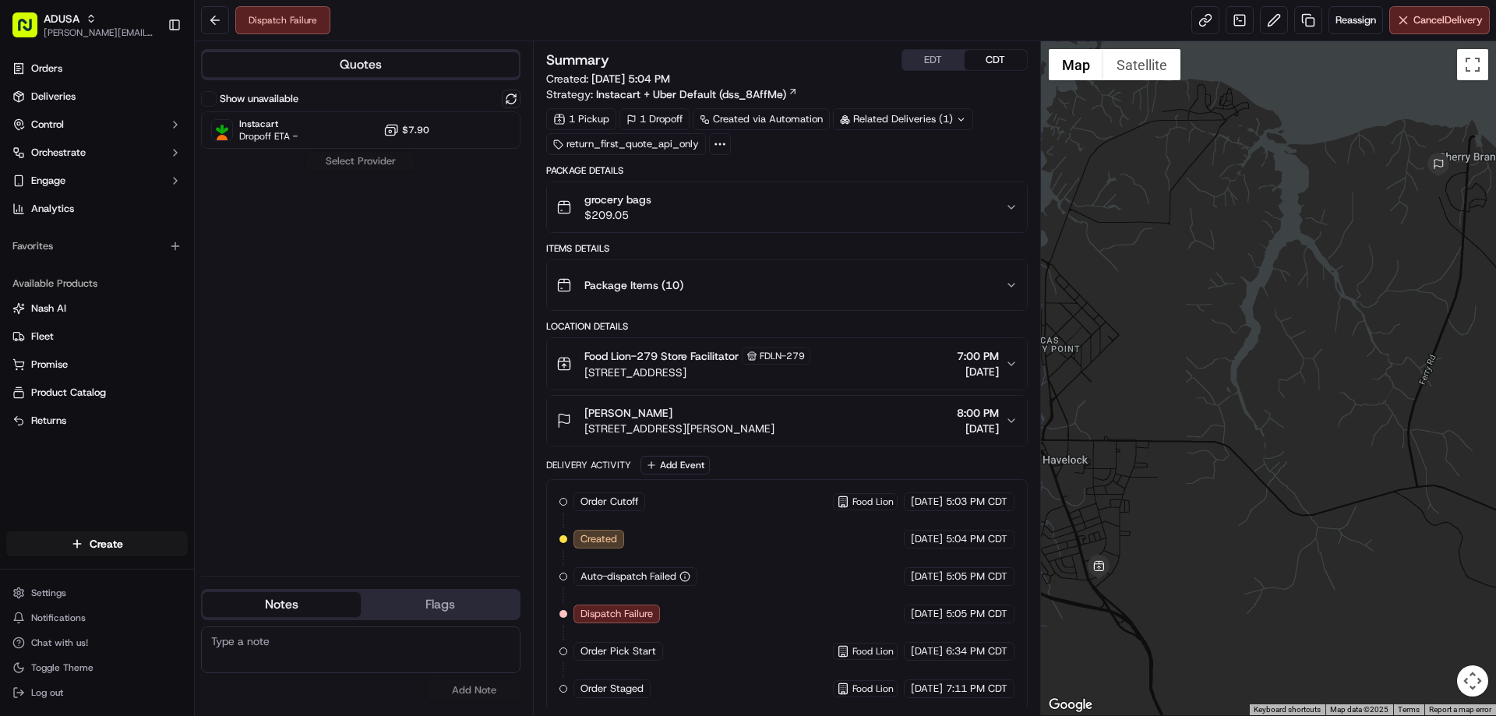
click at [1460, 3] on div "Dispatch Failure Reassign Cancel Delivery" at bounding box center [845, 20] width 1301 height 41
click at [1453, 16] on span "Cancel Delivery" at bounding box center [1448, 20] width 69 height 14
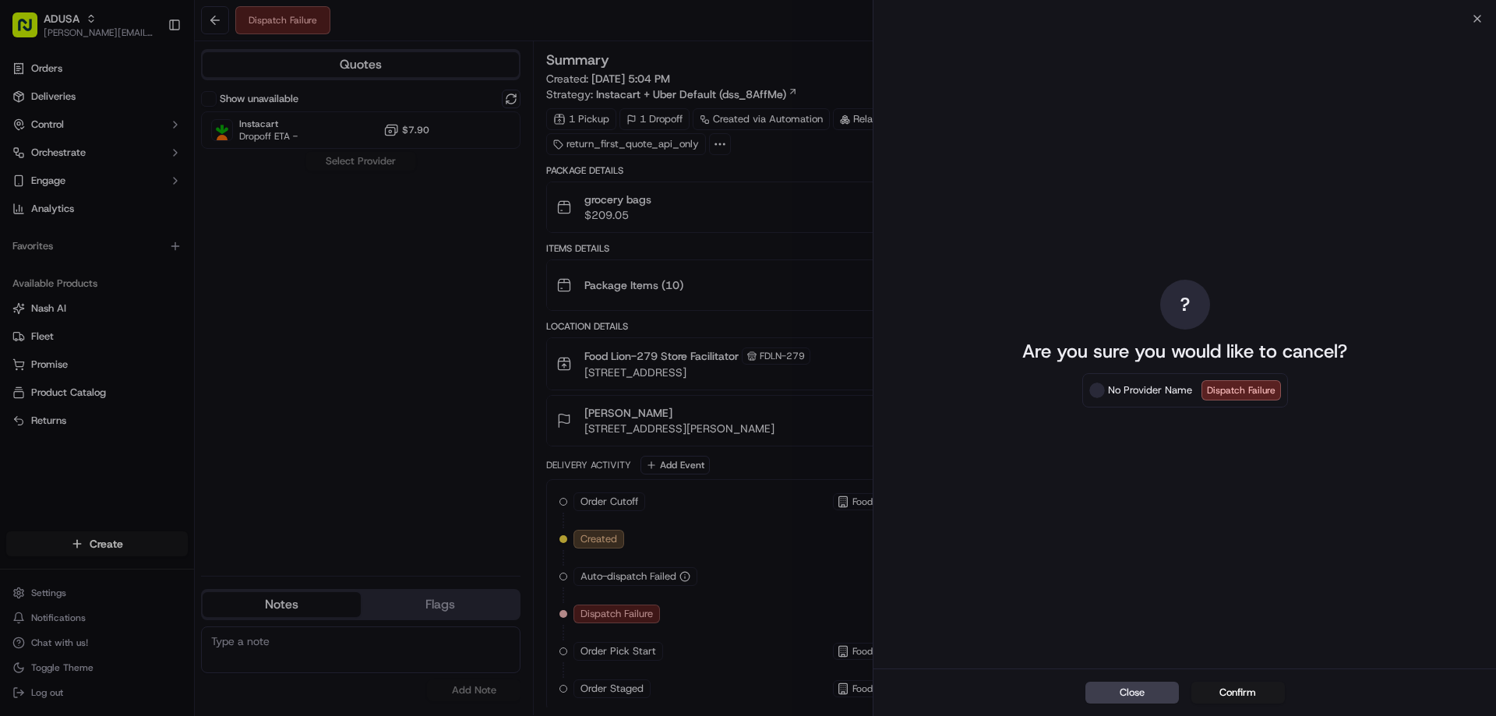
click at [1245, 695] on button "Confirm" at bounding box center [1239, 693] width 94 height 22
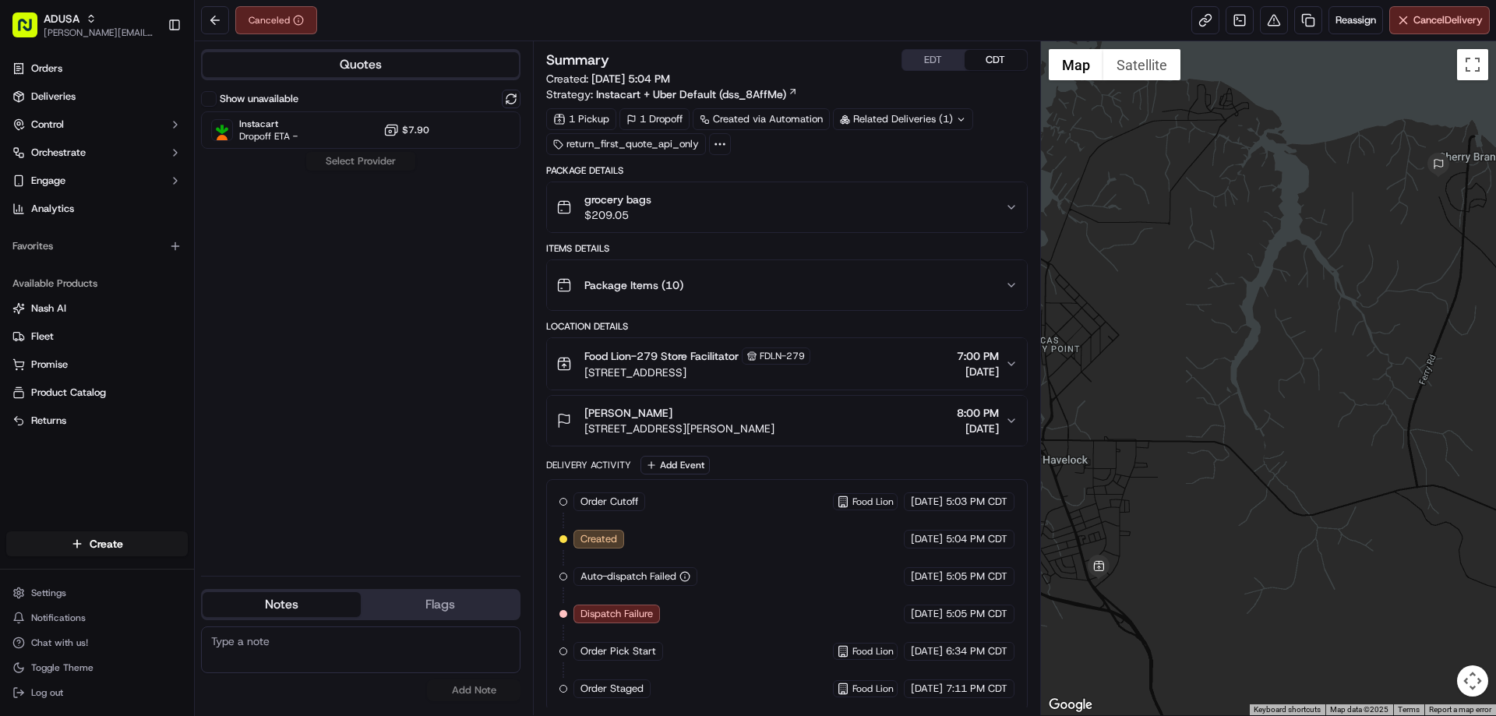
paste textarea "Cust picked up their order"
type textarea "Cust picked up their order"
click at [487, 690] on button "Add Note" at bounding box center [474, 691] width 94 height 22
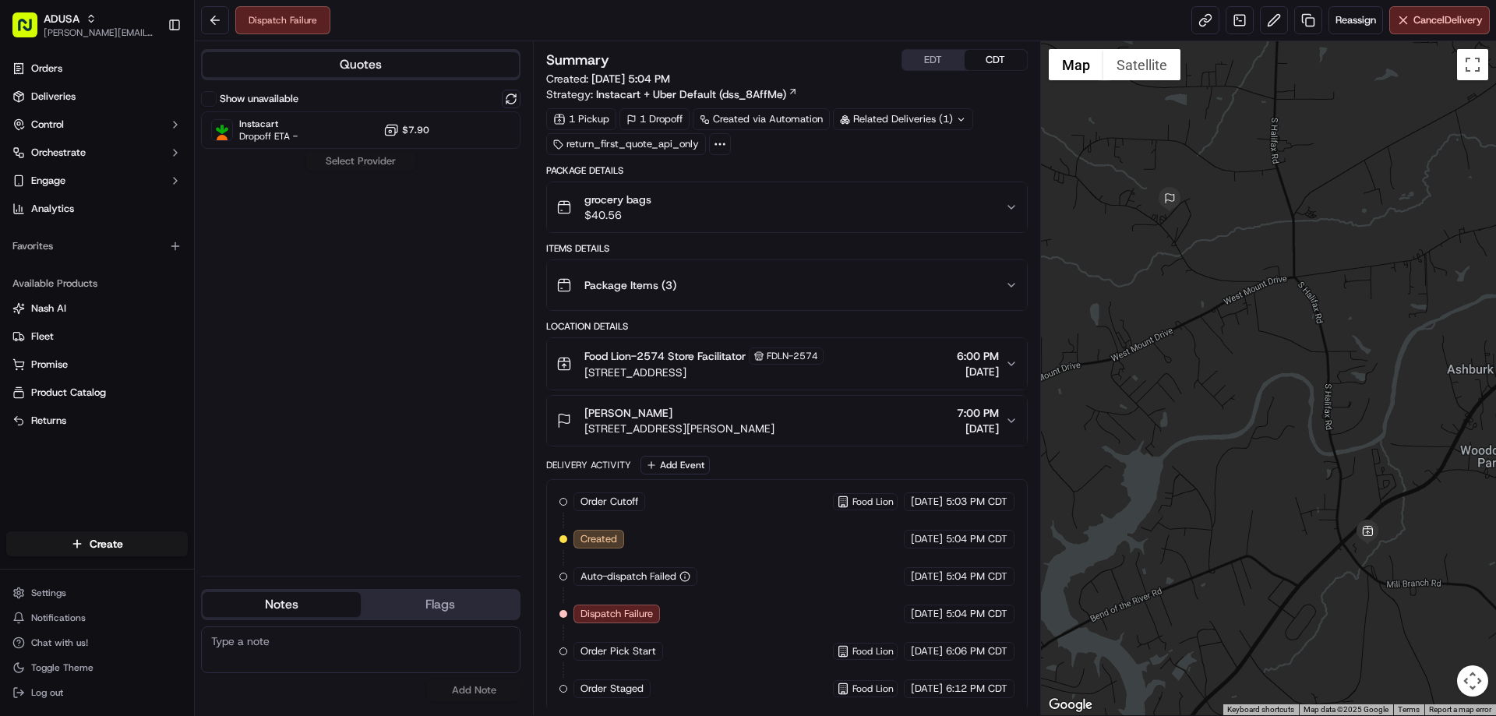
click at [1404, 36] on div "Dispatch Failure Reassign Cancel Delivery" at bounding box center [845, 20] width 1301 height 41
click at [1414, 22] on span "Cancel Delivery" at bounding box center [1448, 20] width 69 height 14
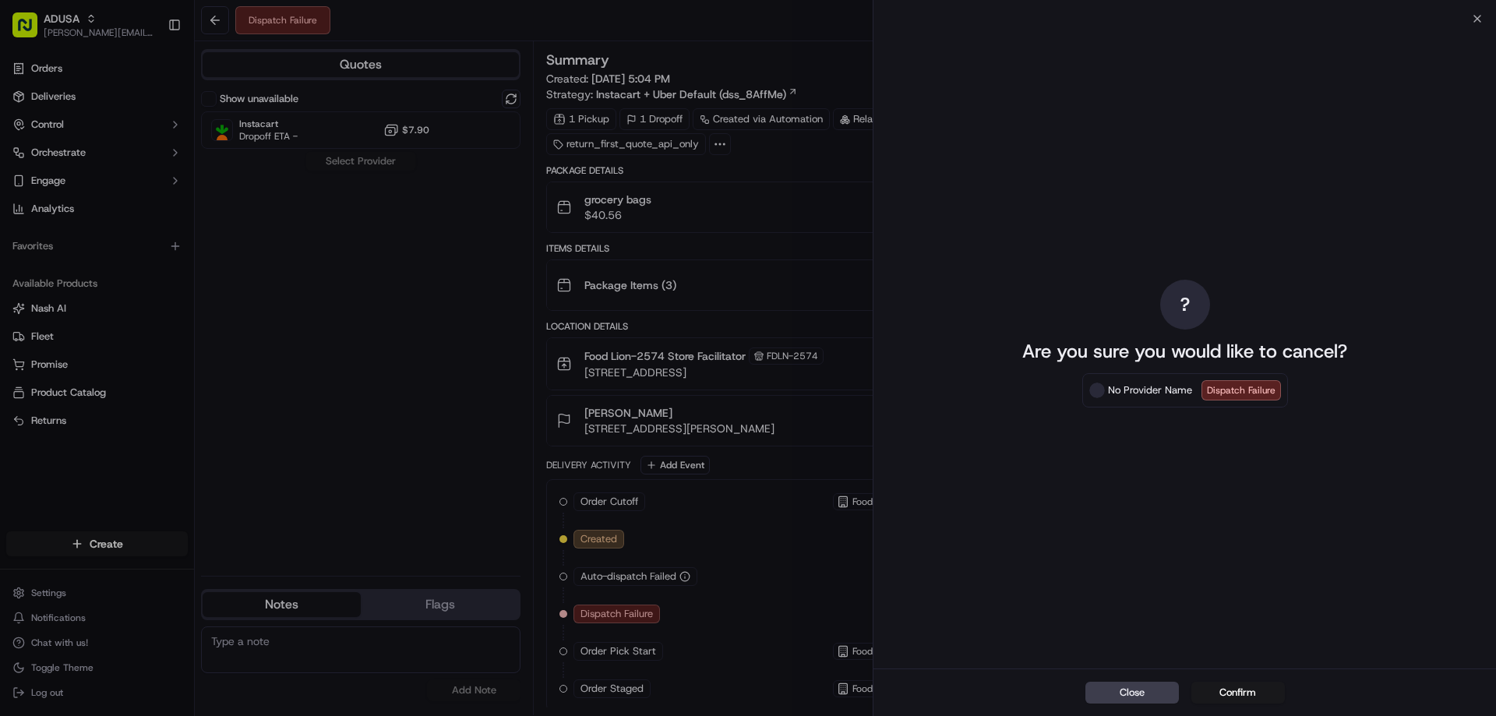
click at [1252, 683] on button "Confirm" at bounding box center [1239, 693] width 94 height 22
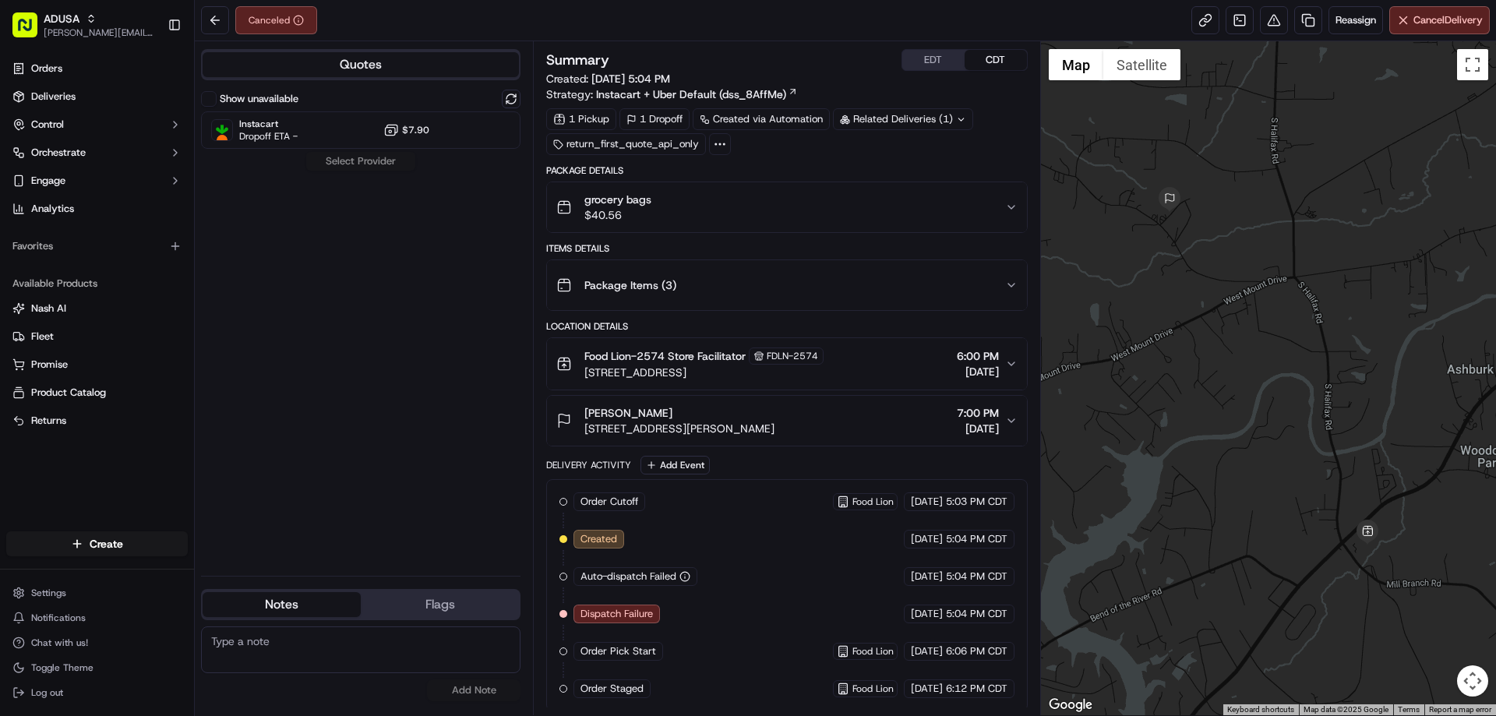
paste textarea "Cust picked up their order"
type textarea "Cust picked up their order"
click at [450, 690] on button "Add Note" at bounding box center [474, 691] width 94 height 22
